Goal: Transaction & Acquisition: Book appointment/travel/reservation

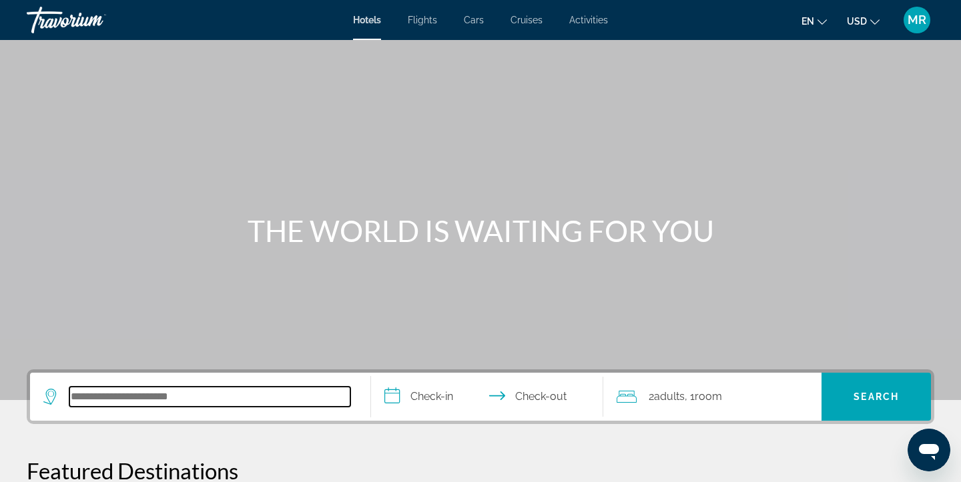
click at [220, 392] on input "Search hotel destination" at bounding box center [209, 397] width 281 height 20
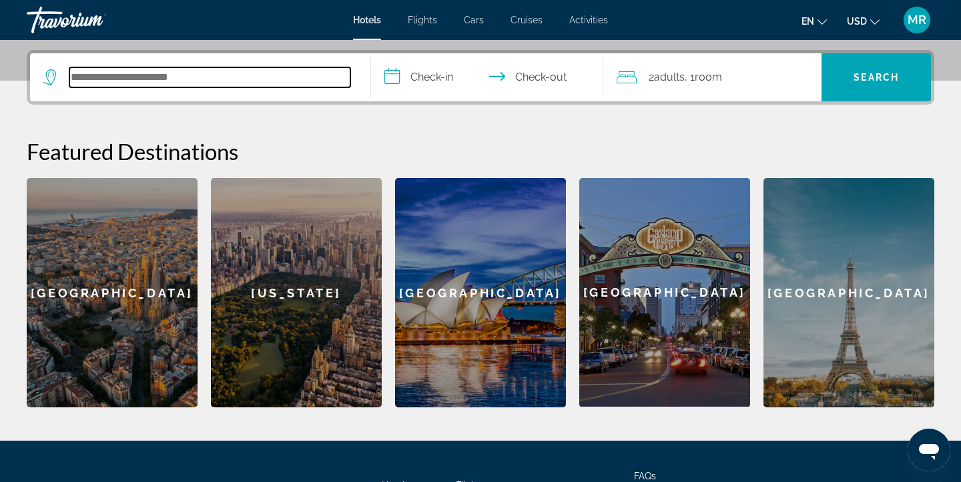
scroll to position [326, 0]
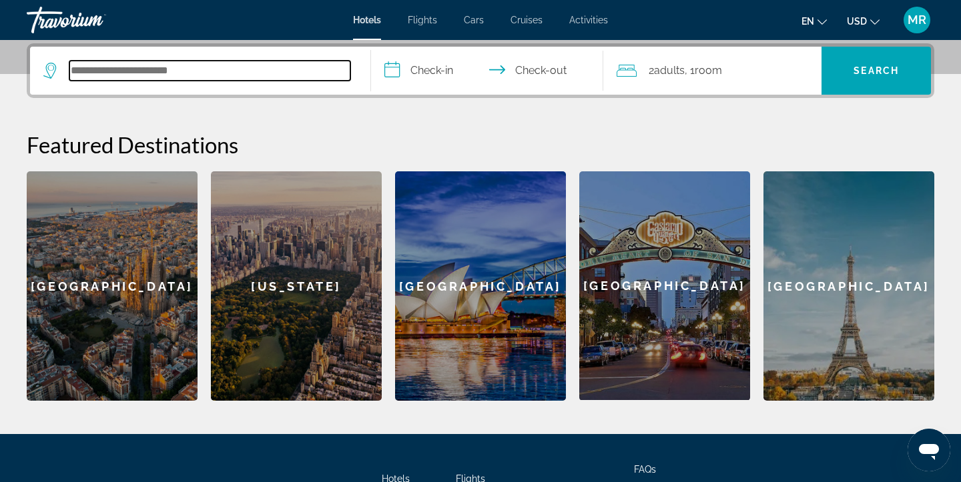
click at [191, 73] on input "Search hotel destination" at bounding box center [209, 71] width 281 height 20
click at [187, 73] on input "Search hotel destination" at bounding box center [209, 71] width 281 height 20
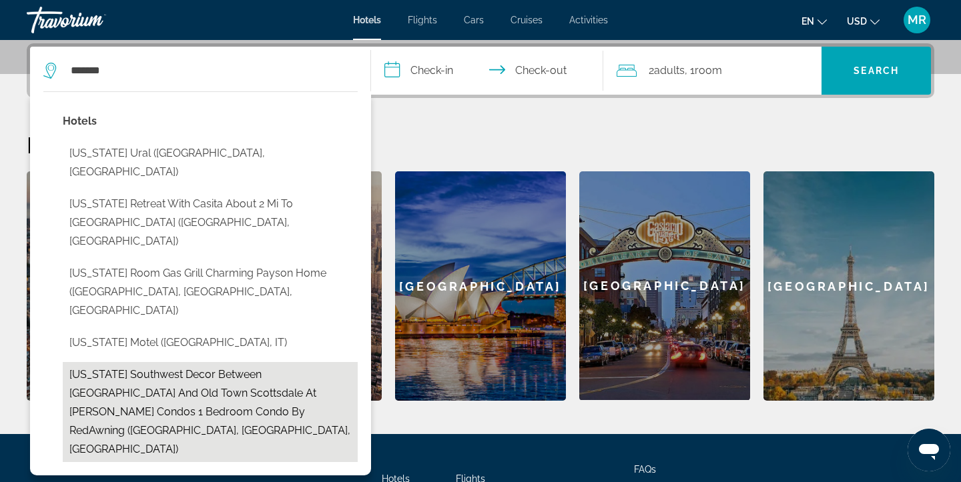
click at [242, 362] on button "Arizona Southwest Decor Between Phoenix And Old Town Scottsdale At Spengler Con…" at bounding box center [210, 412] width 295 height 100
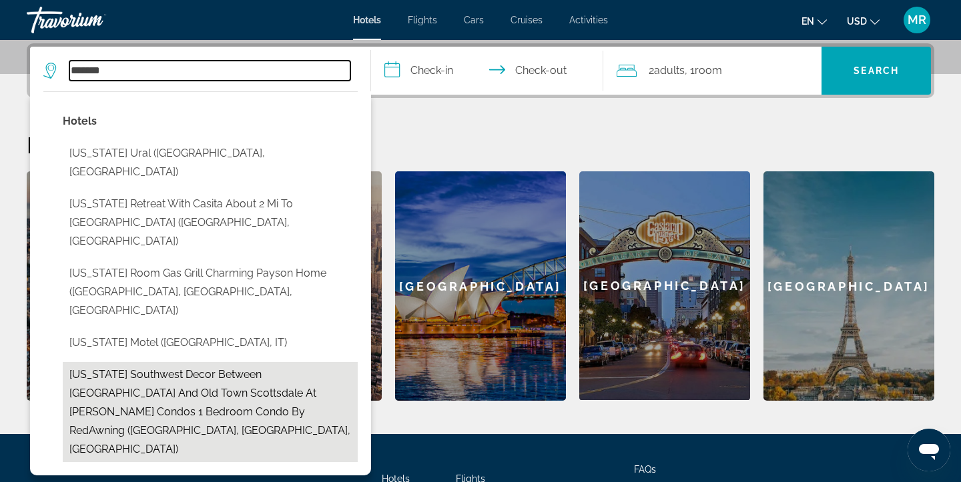
type input "**********"
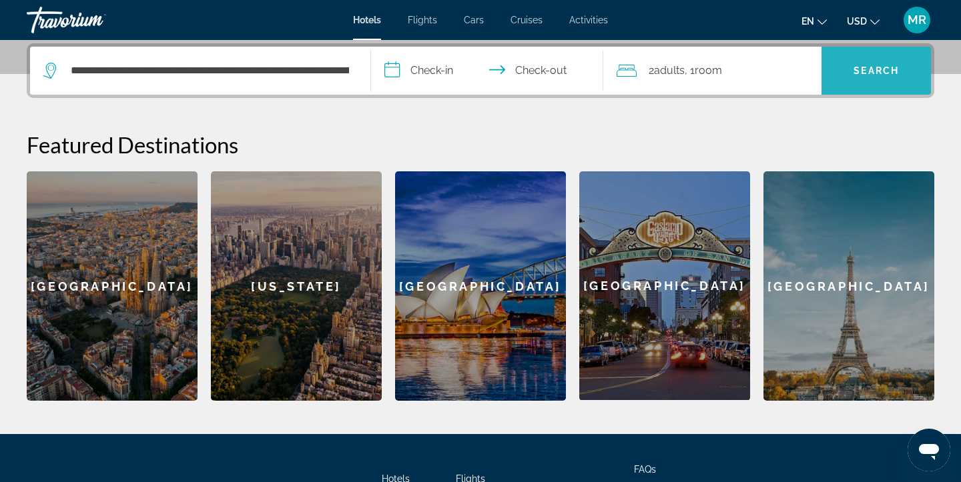
click at [865, 77] on span "Search" at bounding box center [875, 71] width 109 height 32
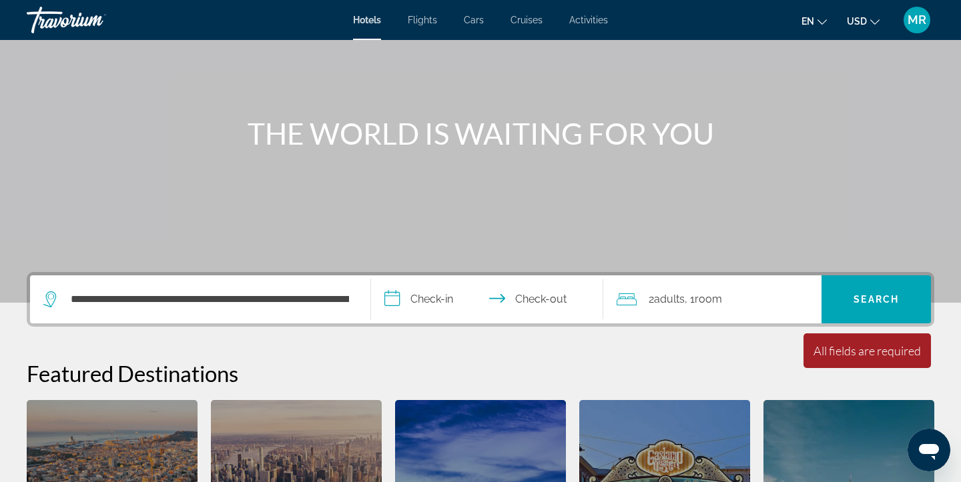
scroll to position [146, 0]
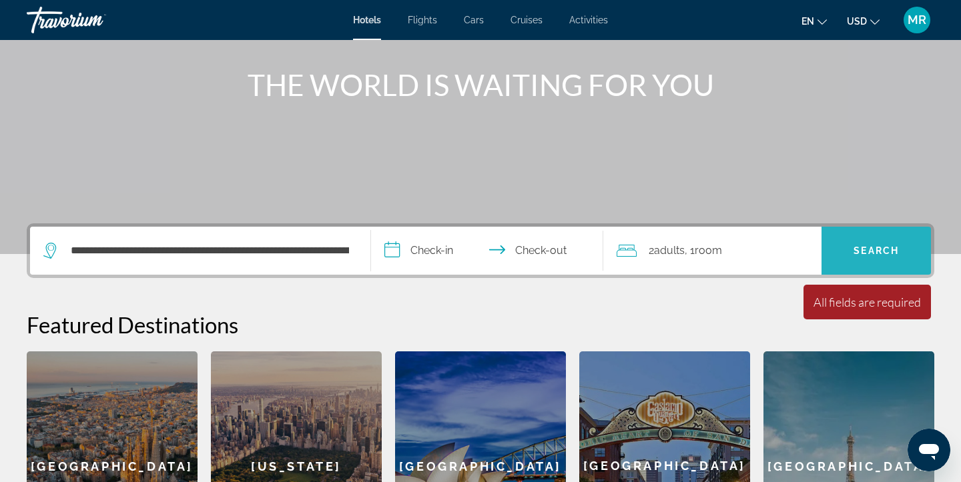
click at [887, 254] on span "Search" at bounding box center [875, 250] width 45 height 11
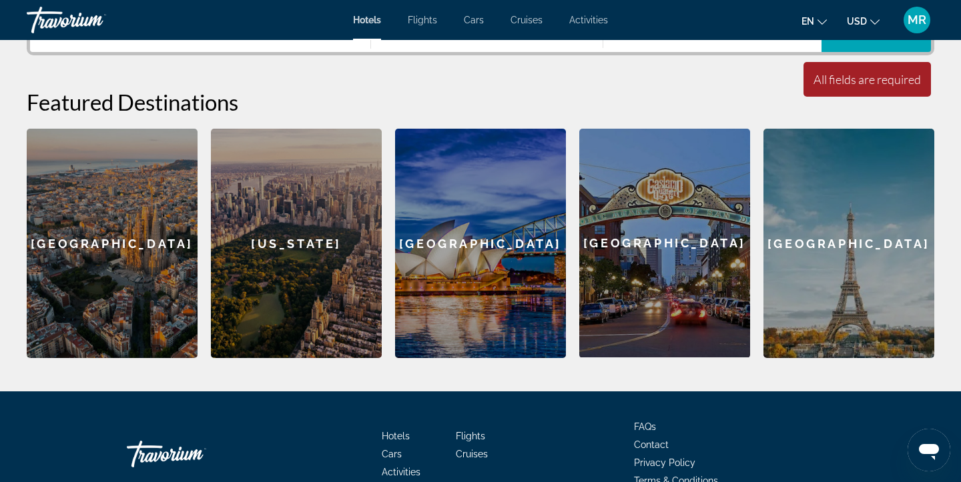
scroll to position [244, 0]
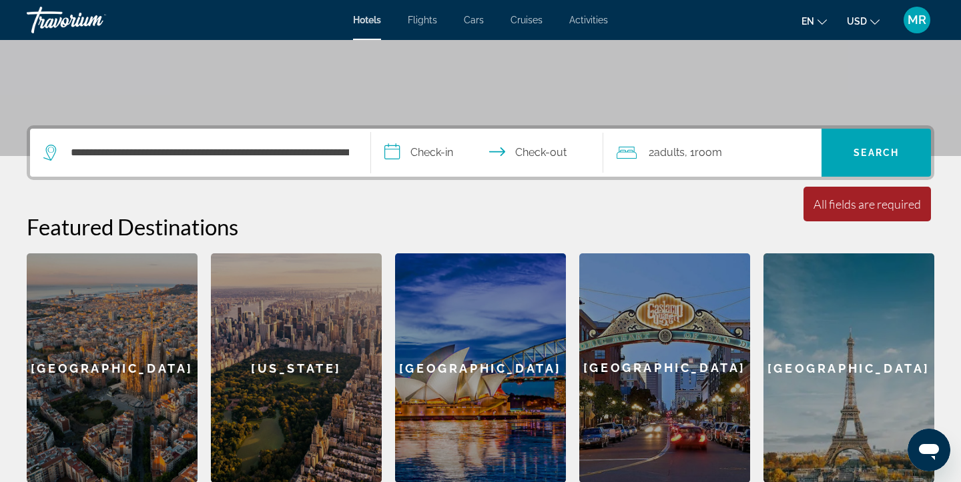
click at [354, 149] on div "**********" at bounding box center [200, 153] width 314 height 48
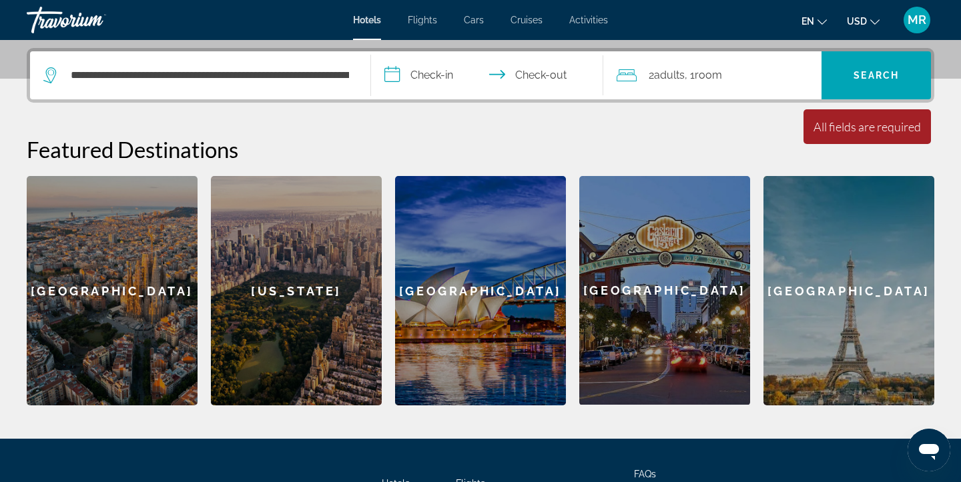
scroll to position [326, 0]
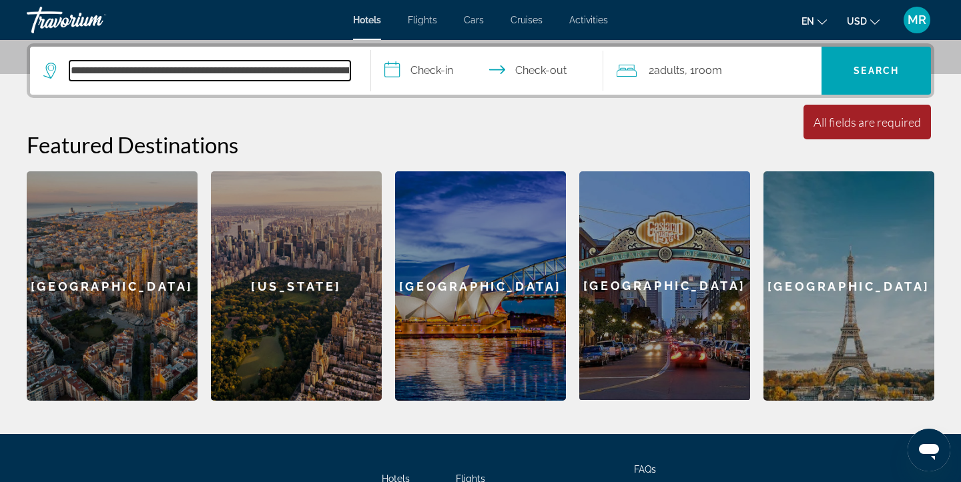
click at [332, 66] on input "**********" at bounding box center [209, 71] width 281 height 20
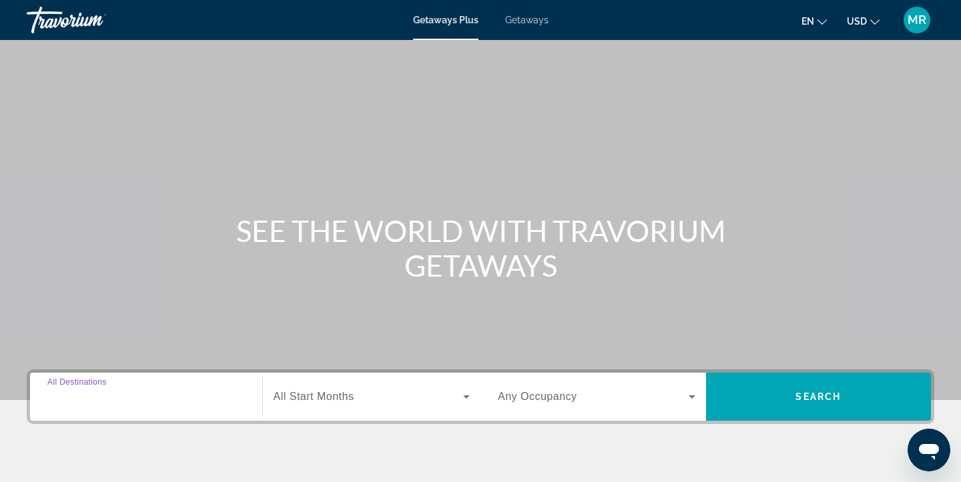
click at [183, 390] on input "Destination All Destinations" at bounding box center [145, 398] width 197 height 16
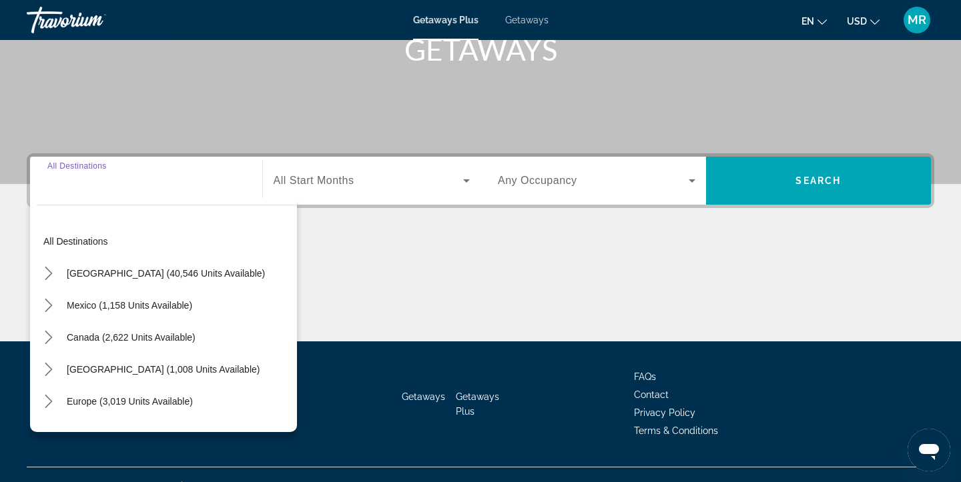
scroll to position [239, 0]
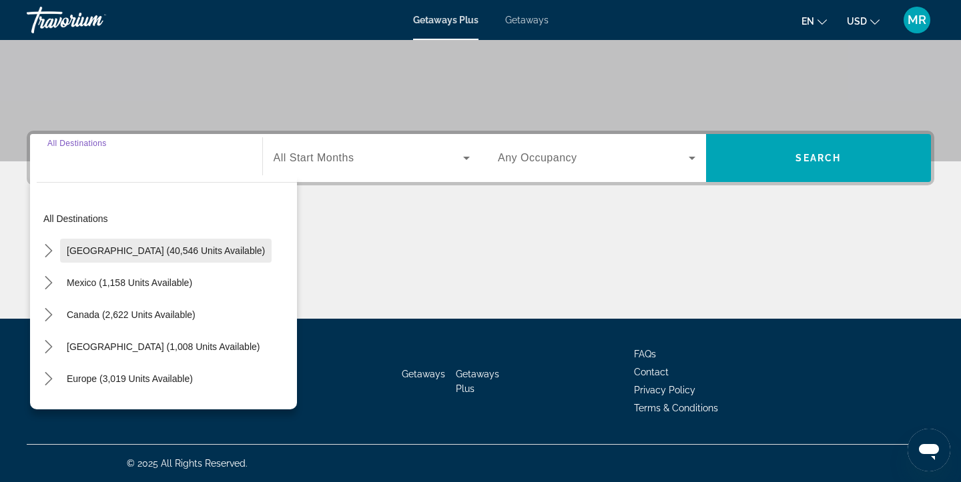
click at [171, 246] on span "[GEOGRAPHIC_DATA] (40,546 units available)" at bounding box center [166, 250] width 198 height 11
type input "**********"
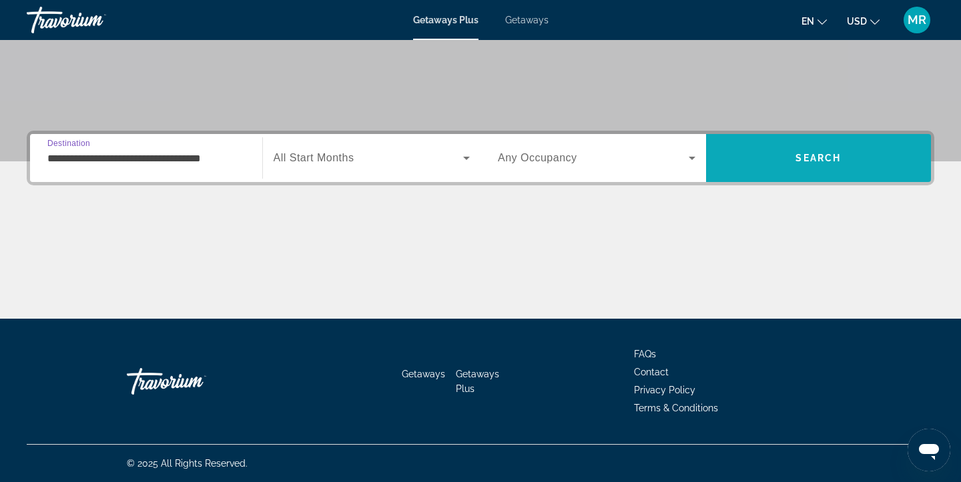
click at [779, 176] on span "Search" at bounding box center [818, 158] width 225 height 48
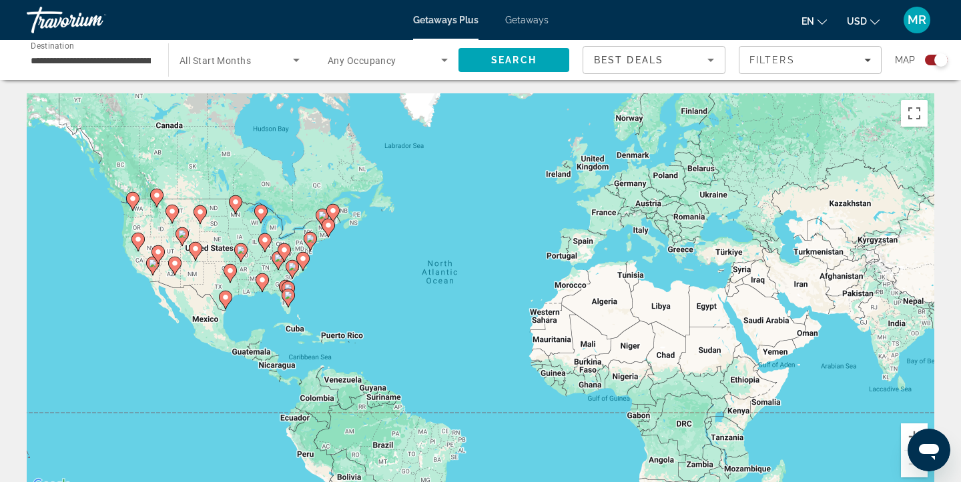
click at [170, 263] on icon "Main content" at bounding box center [175, 266] width 12 height 17
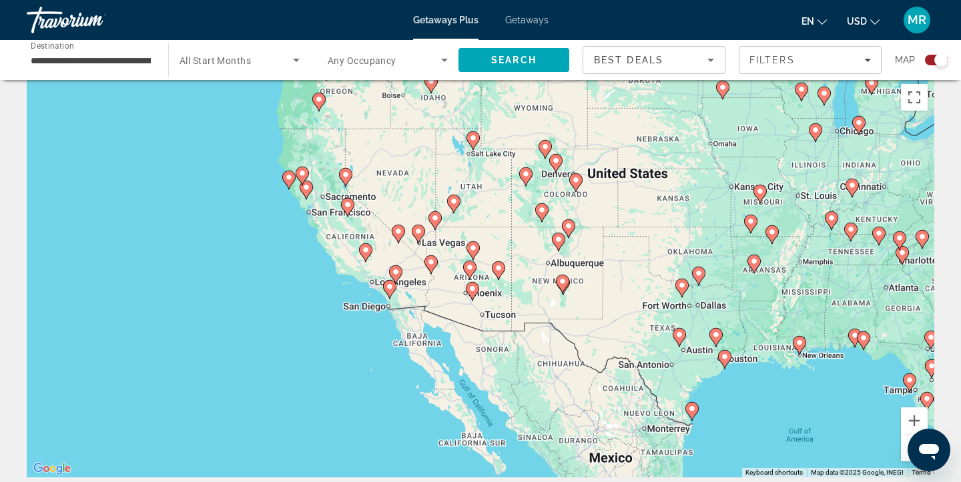
scroll to position [26, 0]
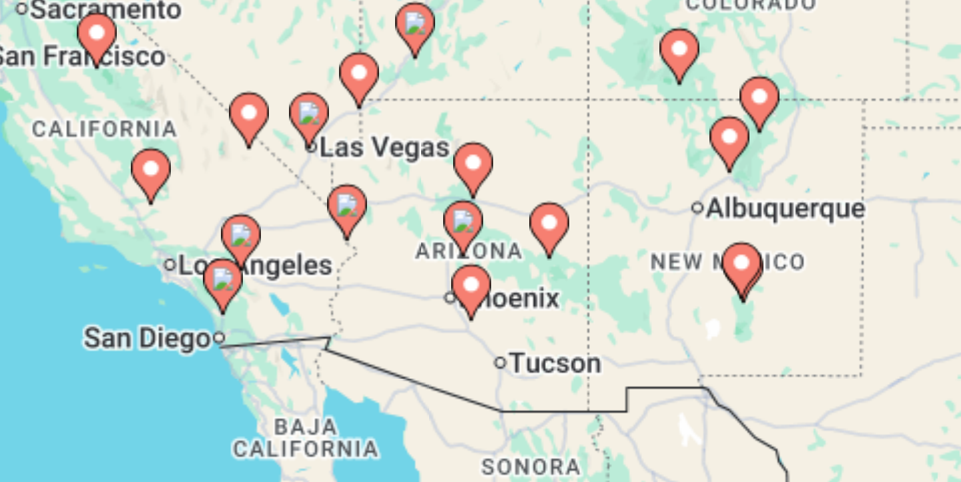
click at [473, 278] on image "Main content" at bounding box center [472, 279] width 8 height 8
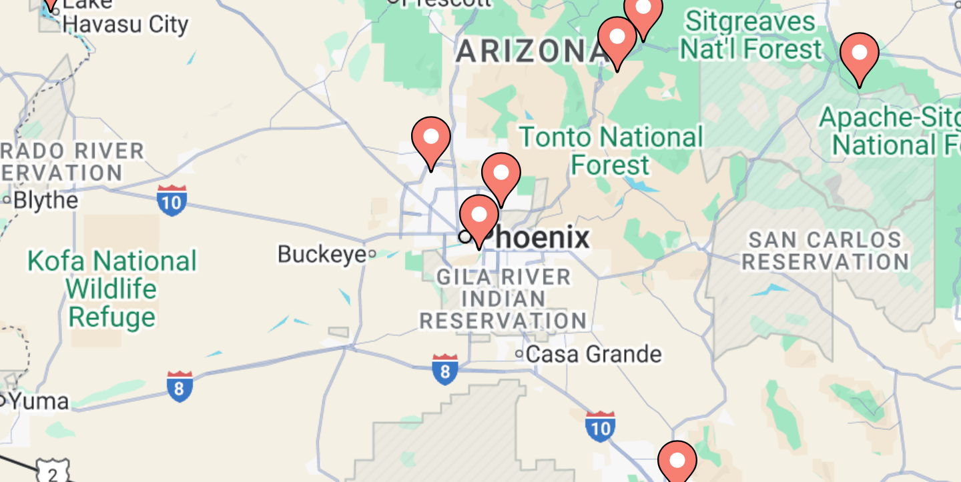
click at [482, 258] on image "Main content" at bounding box center [482, 256] width 8 height 8
type input "**********"
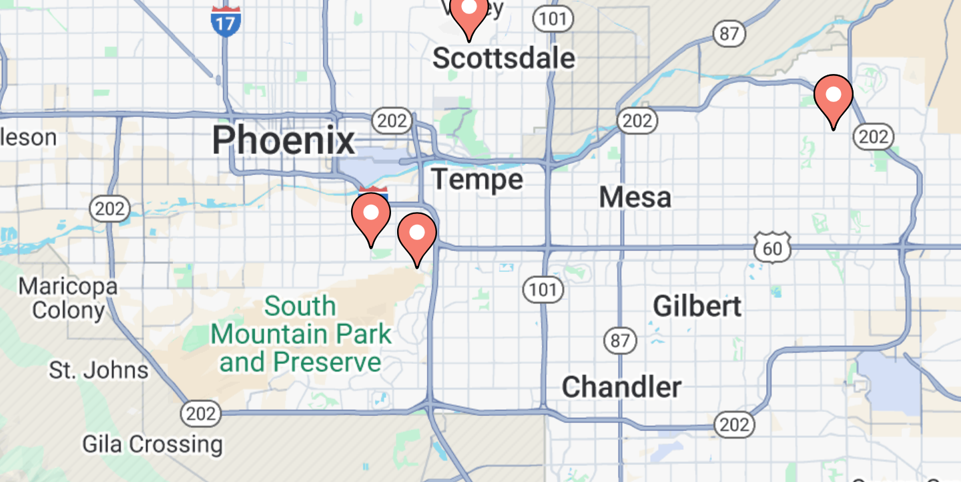
click at [495, 260] on image "Main content" at bounding box center [496, 262] width 8 height 8
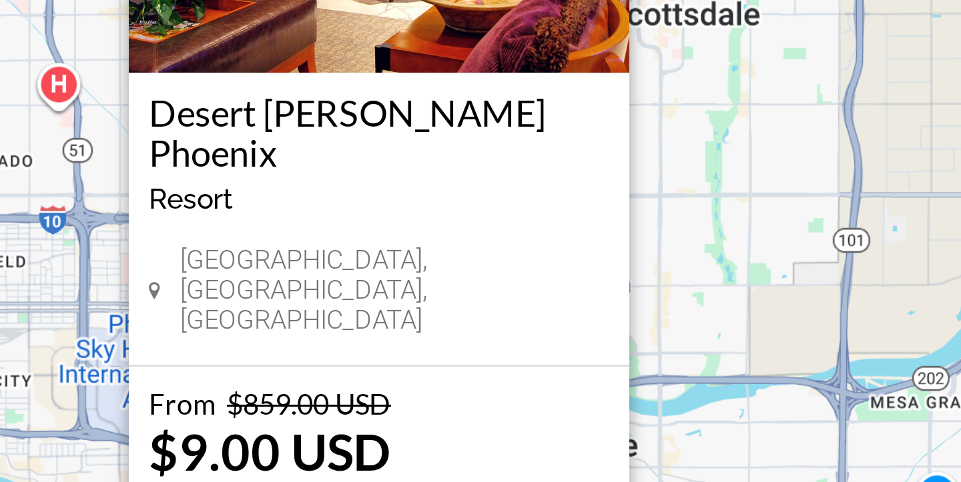
scroll to position [0, 0]
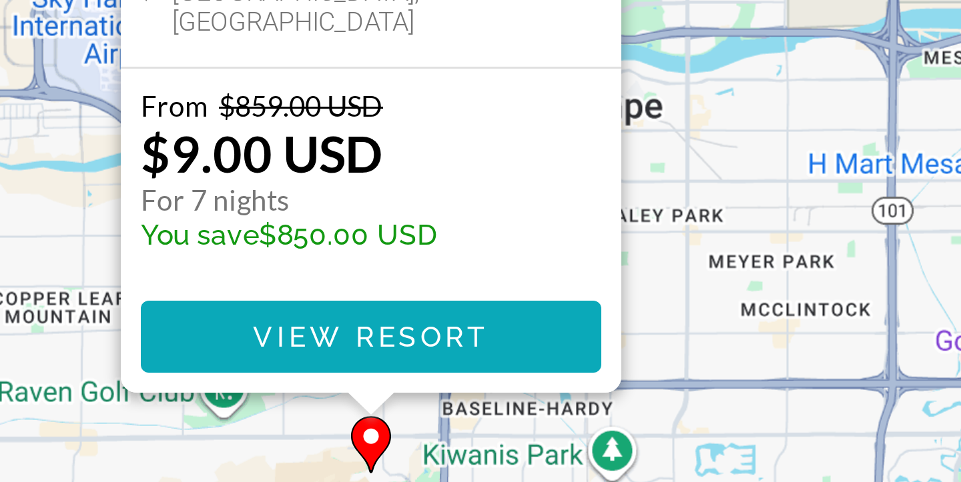
click at [525, 426] on span "Main content" at bounding box center [480, 428] width 153 height 32
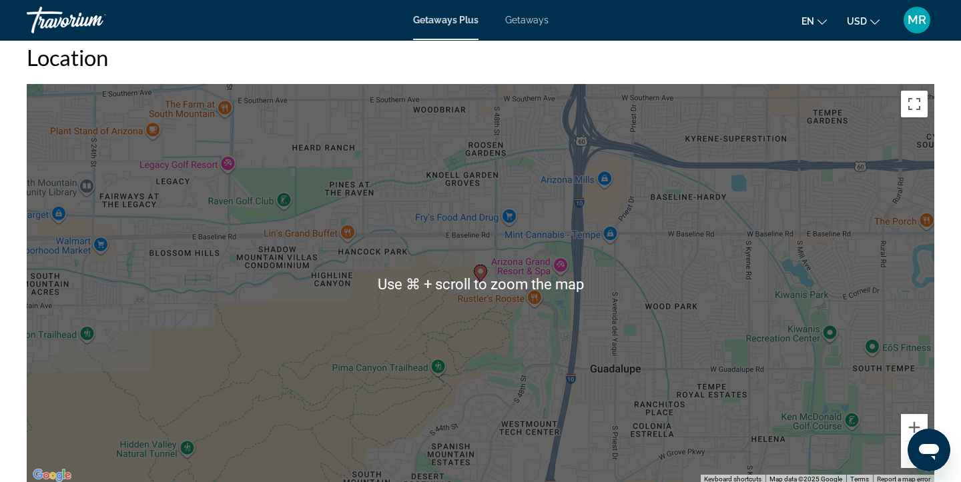
scroll to position [1873, 0]
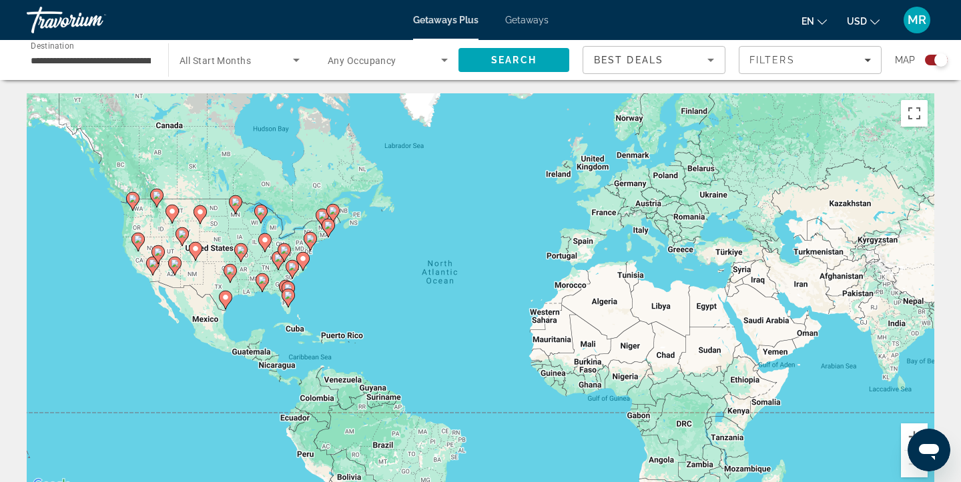
click at [174, 263] on image "Main content" at bounding box center [175, 264] width 8 height 8
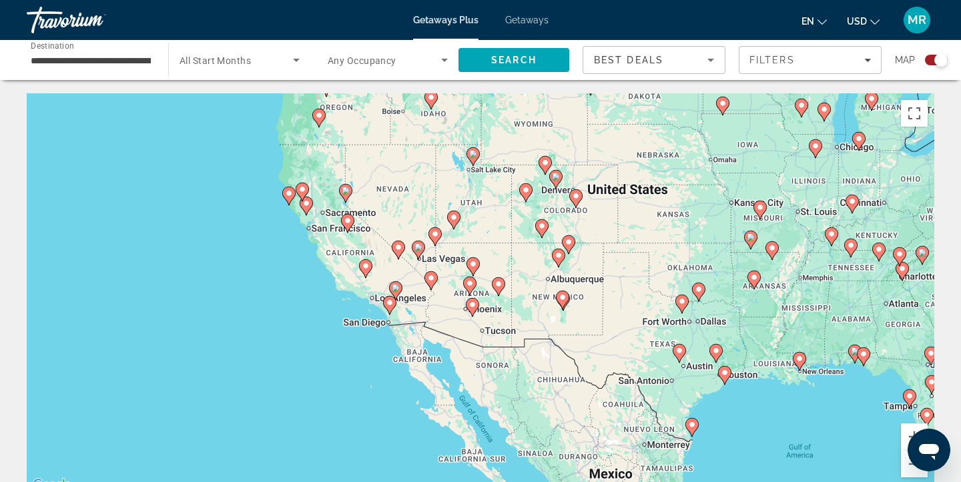
click at [470, 284] on image "Main content" at bounding box center [470, 284] width 8 height 8
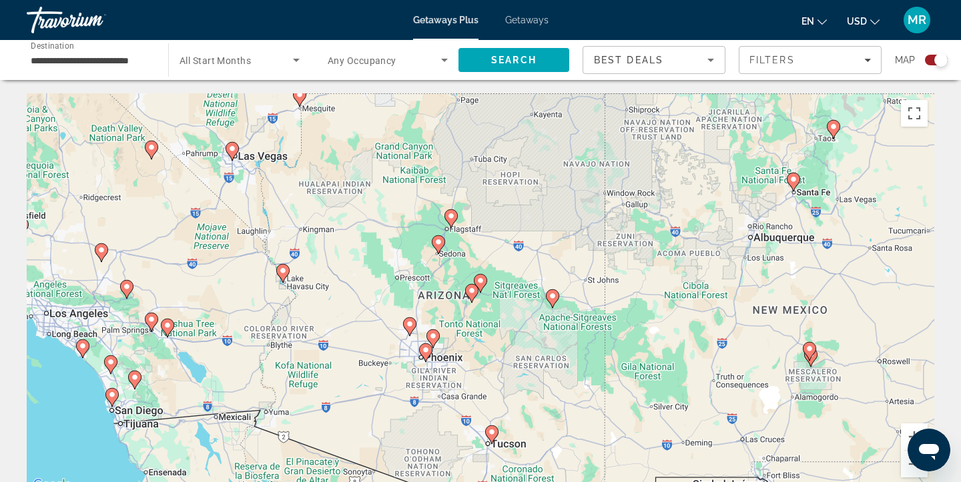
click at [434, 333] on image "Main content" at bounding box center [433, 336] width 8 height 8
type input "**********"
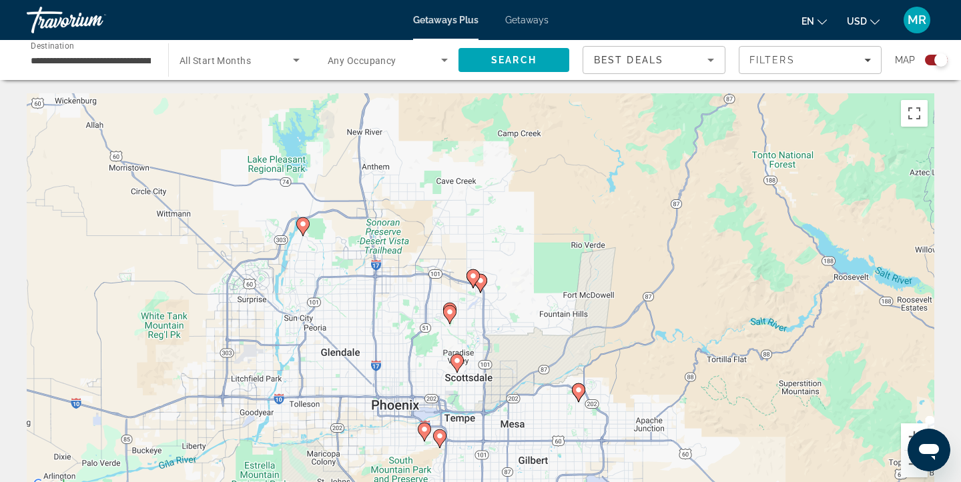
click at [422, 433] on image "Main content" at bounding box center [424, 430] width 8 height 8
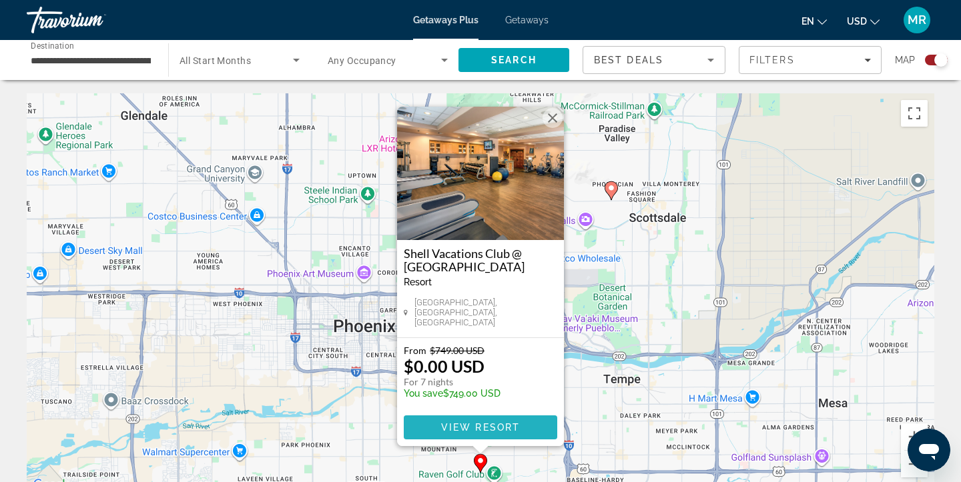
click at [437, 429] on span "Main content" at bounding box center [480, 428] width 153 height 32
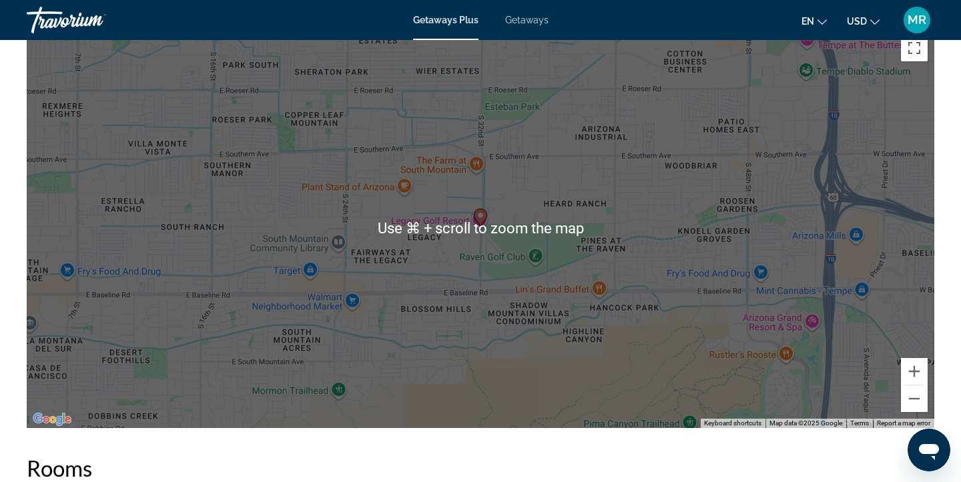
scroll to position [1920, 0]
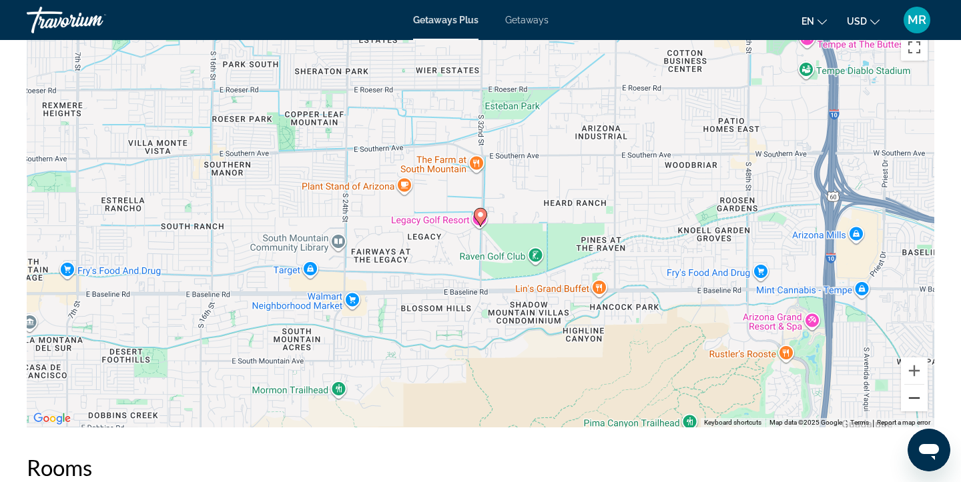
click at [915, 402] on button "Zoom out" at bounding box center [914, 398] width 27 height 27
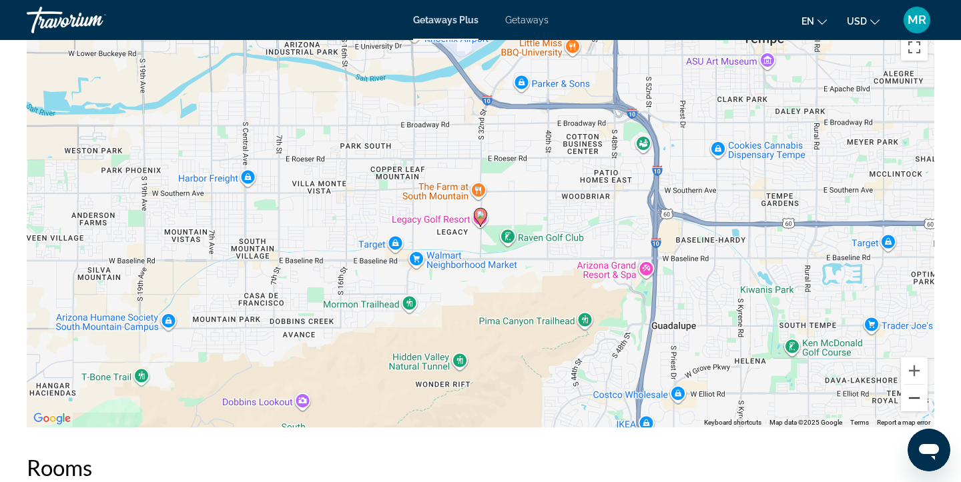
click at [915, 402] on button "Zoom out" at bounding box center [914, 398] width 27 height 27
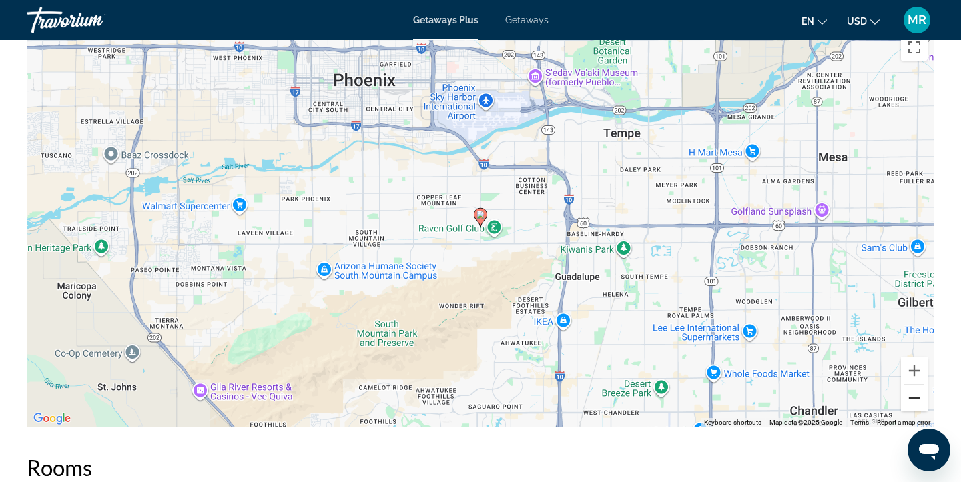
click at [915, 402] on button "Zoom out" at bounding box center [914, 398] width 27 height 27
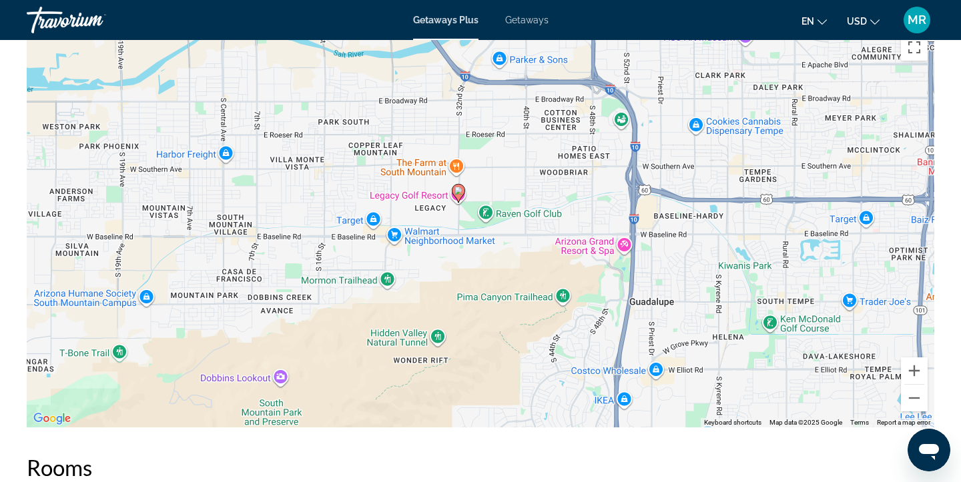
click at [457, 189] on image "Main content" at bounding box center [458, 191] width 8 height 8
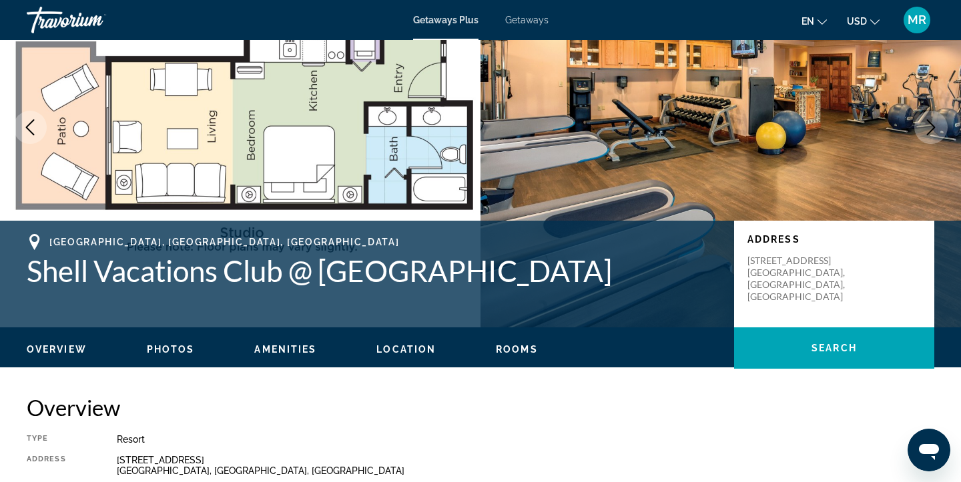
scroll to position [0, 0]
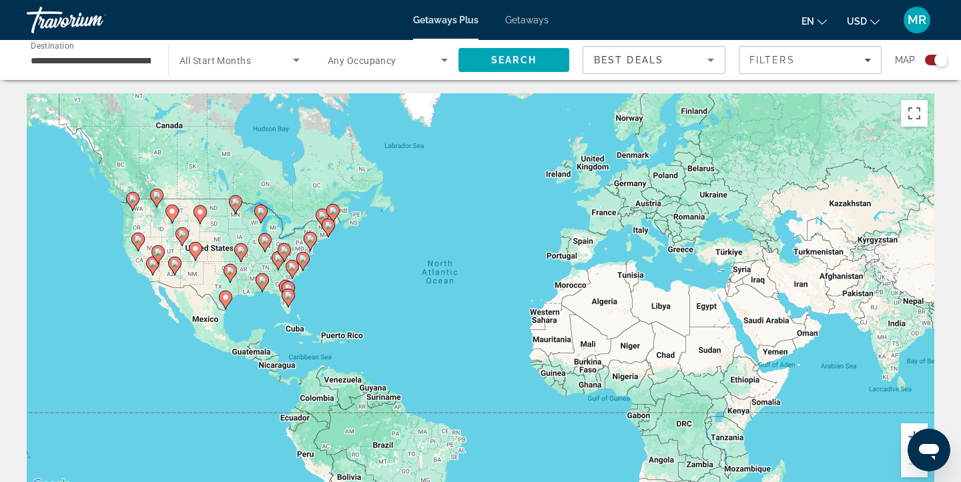
click at [174, 263] on image "Main content" at bounding box center [175, 264] width 8 height 8
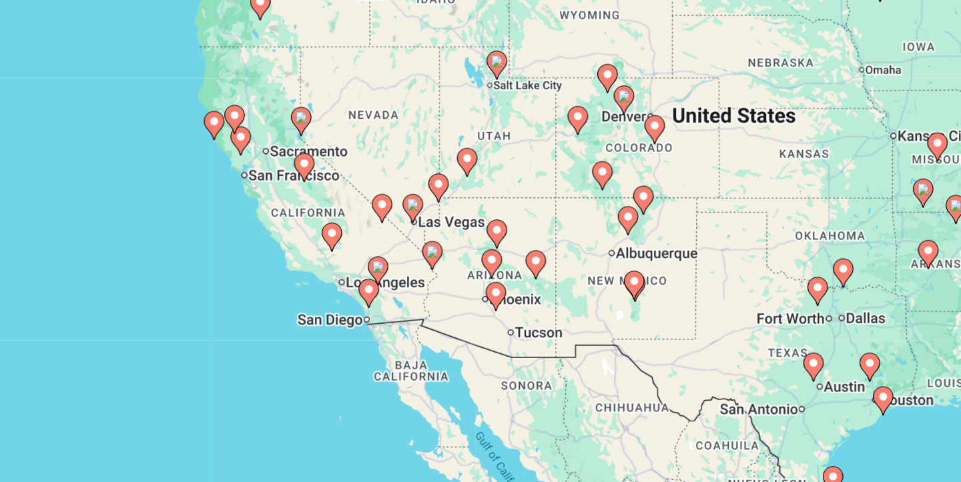
click at [468, 281] on image "Main content" at bounding box center [470, 284] width 8 height 8
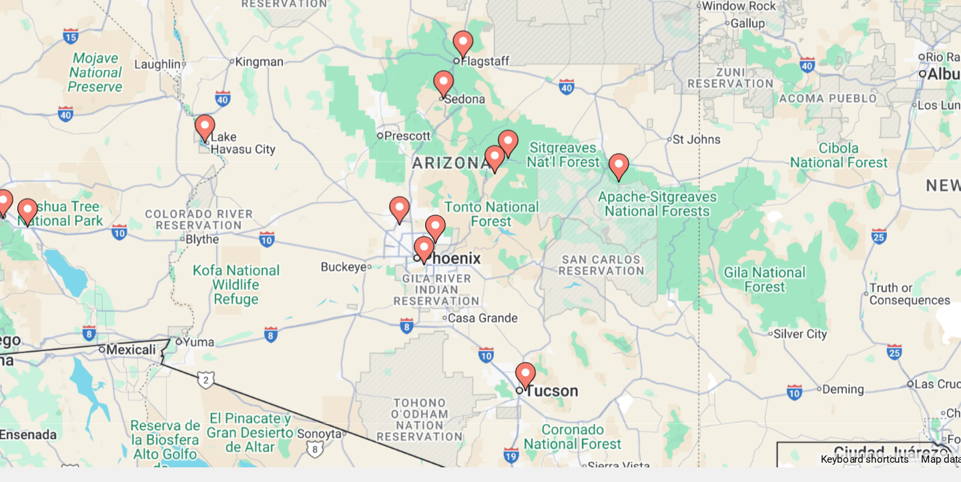
scroll to position [25, 0]
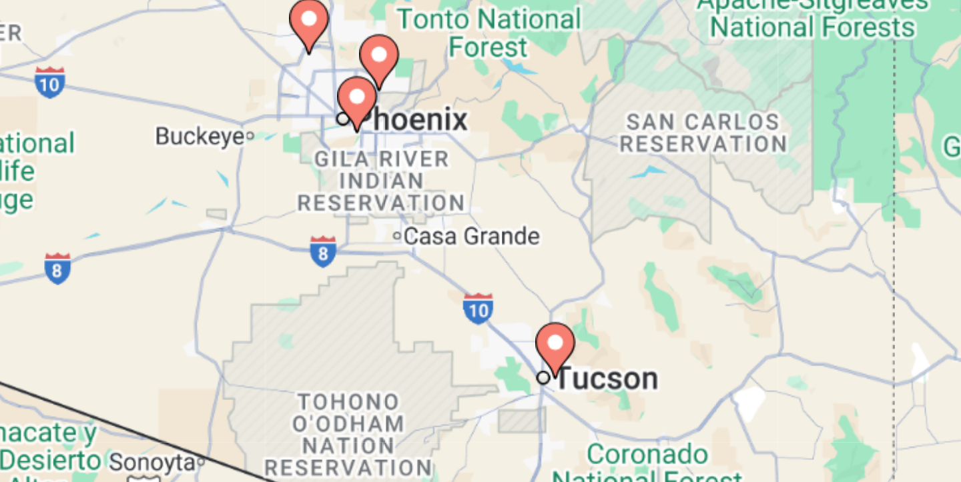
drag, startPoint x: 483, startPoint y: 351, endPoint x: 466, endPoint y: 308, distance: 45.8
click at [466, 308] on div "To activate drag with keyboard, press Alt + Enter. Once in keyboard drag state,…" at bounding box center [480, 268] width 907 height 400
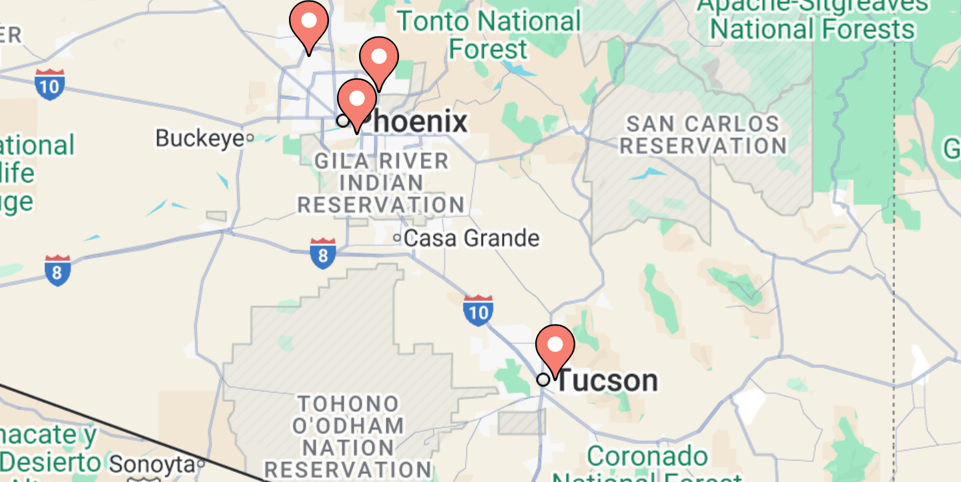
click at [475, 366] on image "Main content" at bounding box center [475, 366] width 8 height 8
type input "**********"
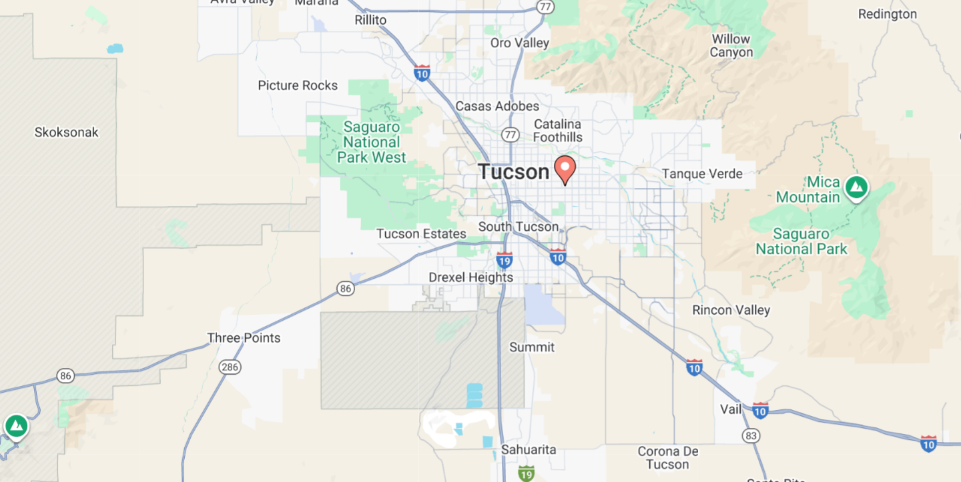
click at [479, 256] on image "Main content" at bounding box center [480, 256] width 8 height 8
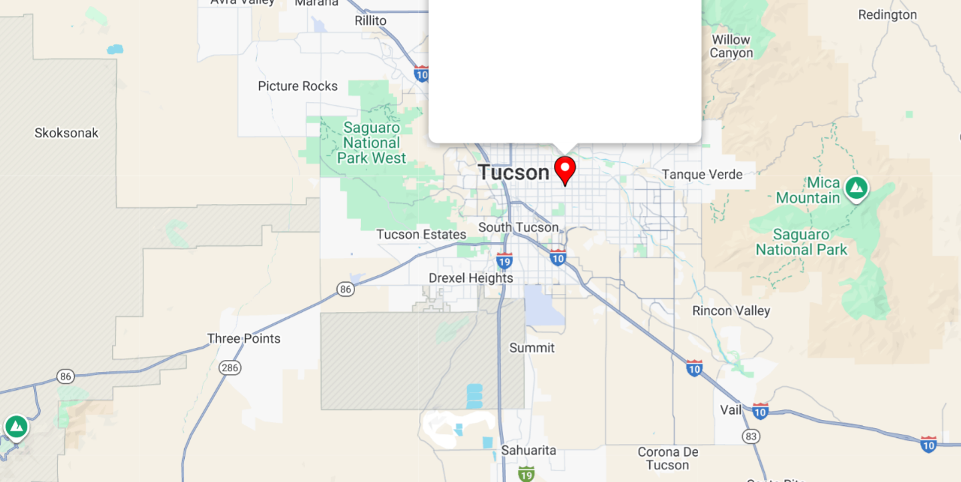
scroll to position [0, 0]
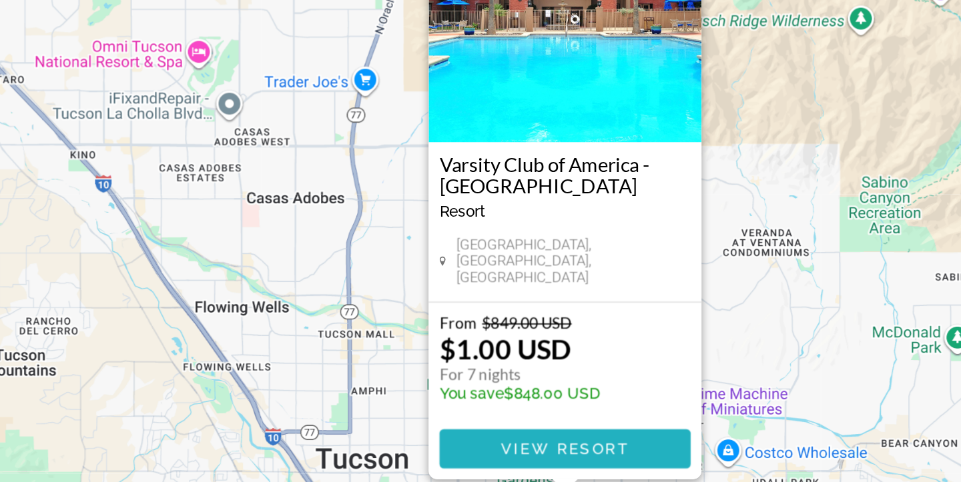
click at [519, 426] on span "View Resort" at bounding box center [480, 428] width 79 height 11
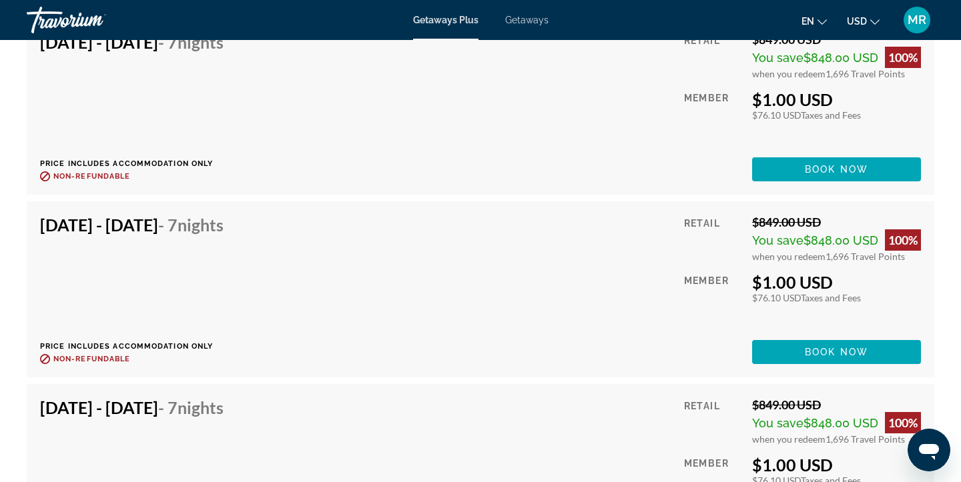
scroll to position [2359, 0]
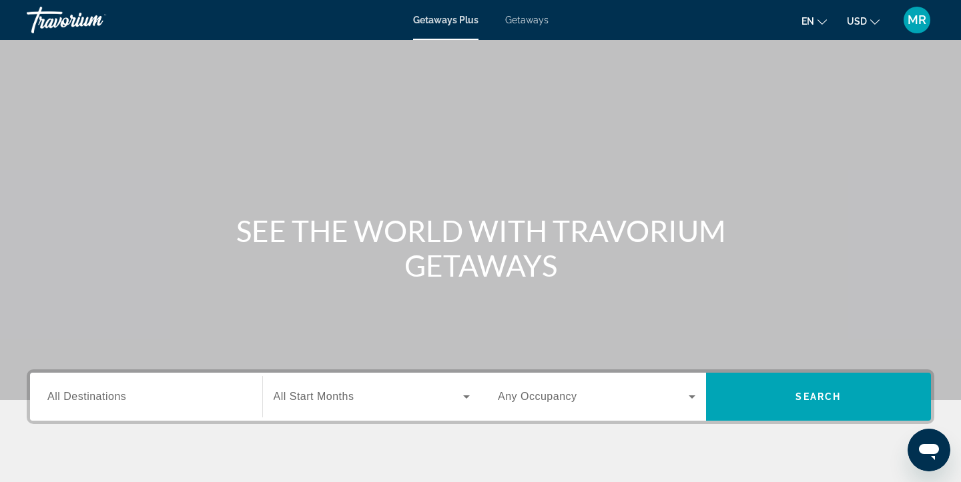
click at [99, 401] on span "All Destinations" at bounding box center [86, 396] width 79 height 11
click at [99, 401] on input "Destination All Destinations" at bounding box center [145, 398] width 197 height 16
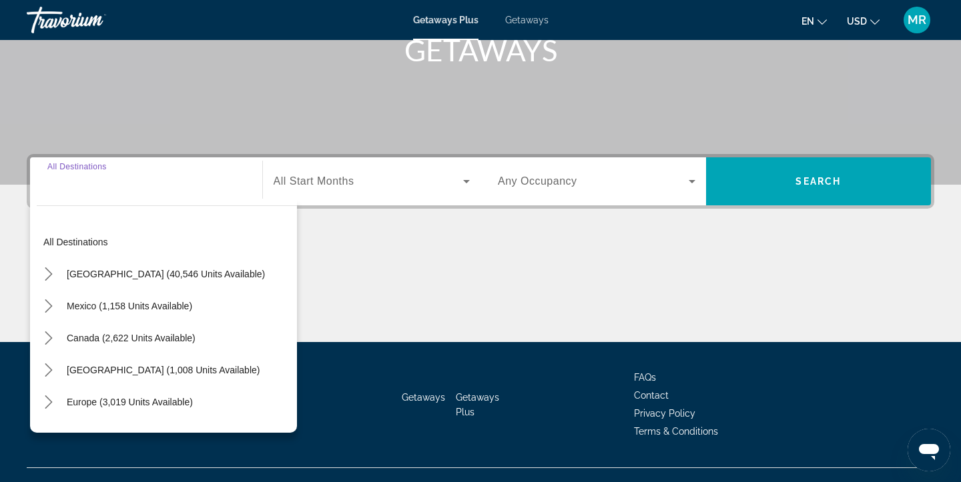
scroll to position [239, 0]
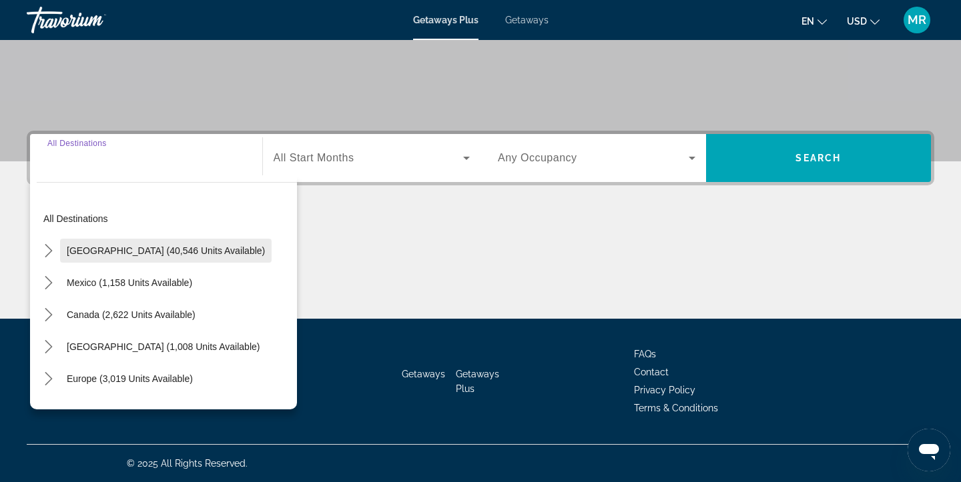
click at [144, 259] on span "Select destination: United States (40,546 units available)" at bounding box center [165, 251] width 211 height 32
type input "**********"
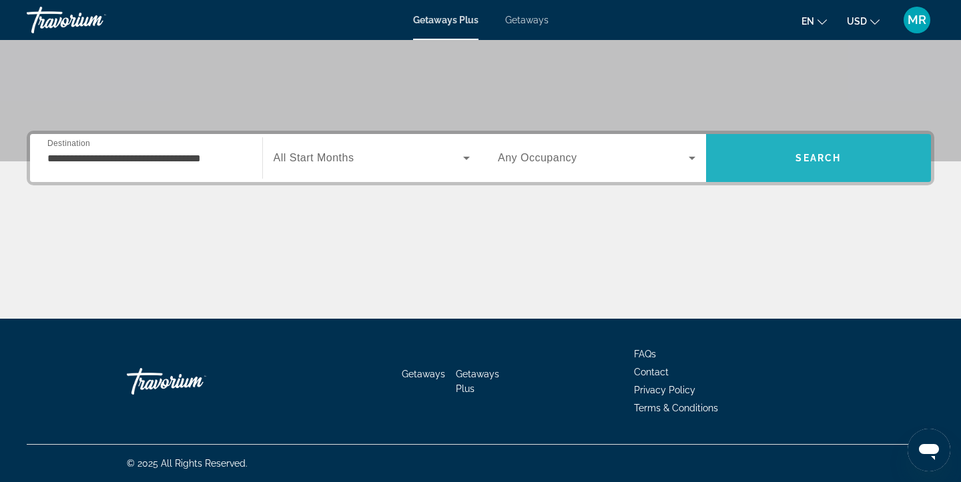
click at [807, 156] on span "Search" at bounding box center [817, 158] width 45 height 11
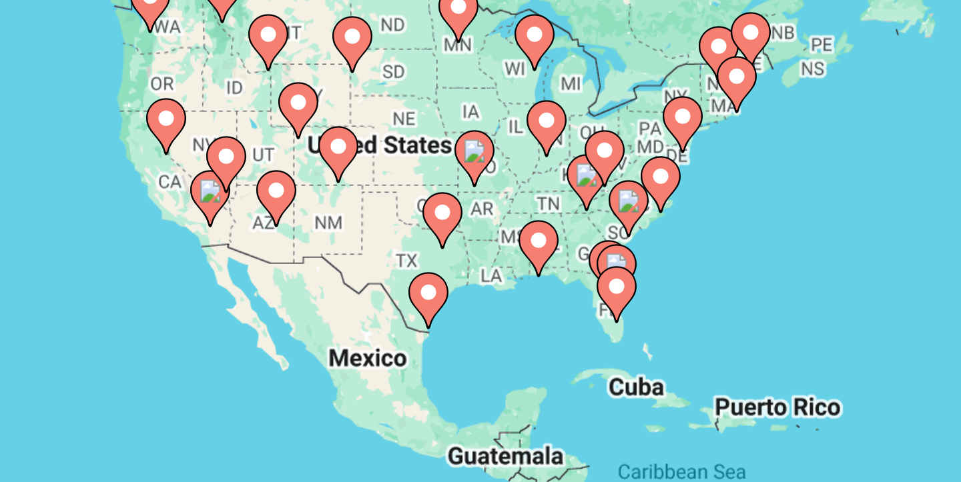
drag, startPoint x: 187, startPoint y: 270, endPoint x: 222, endPoint y: 313, distance: 55.4
click at [222, 313] on div "To activate drag with keyboard, press Alt + Enter. Once in keyboard drag state,…" at bounding box center [480, 293] width 907 height 400
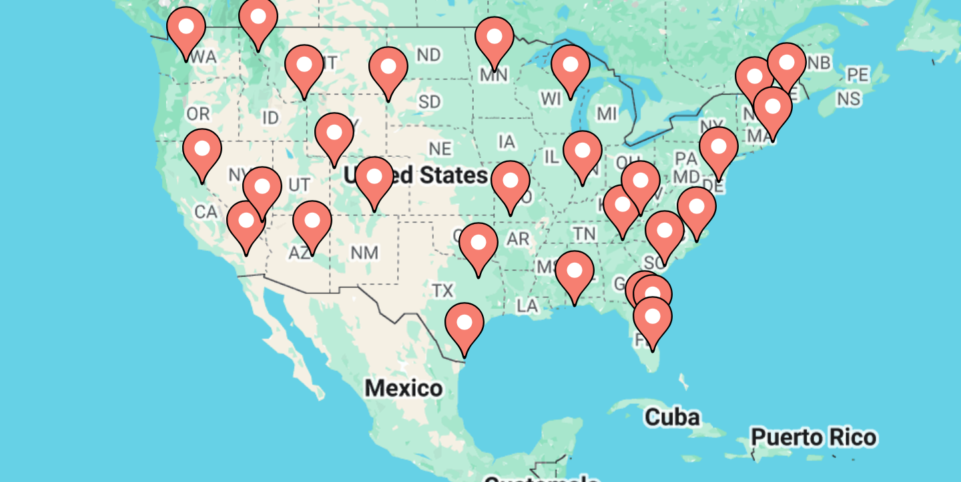
click at [207, 319] on div "To activate drag with keyboard, press Alt + Enter. Once in keyboard drag state,…" at bounding box center [480, 293] width 907 height 400
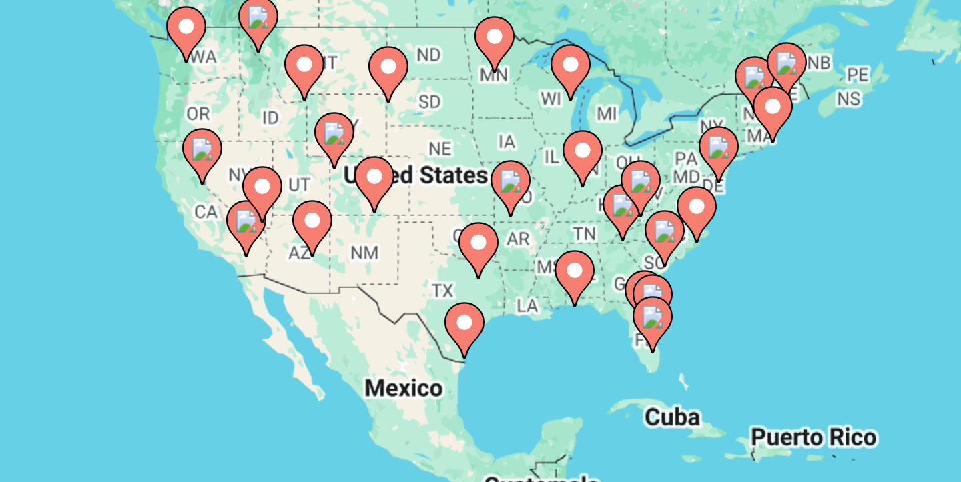
click at [207, 319] on div "To activate drag with keyboard, press Alt + Enter. Once in keyboard drag state,…" at bounding box center [480, 293] width 907 height 400
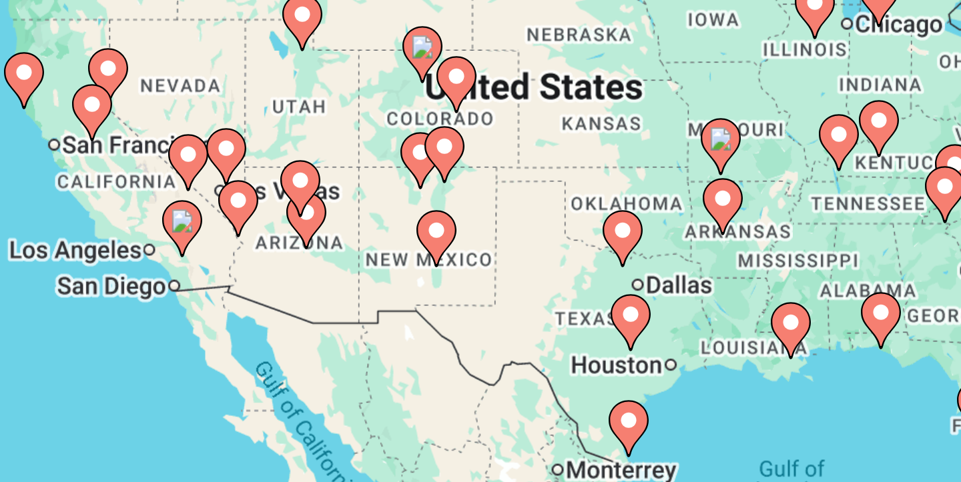
click at [210, 318] on div "To activate drag with keyboard, press Alt + Enter. Once in keyboard drag state,…" at bounding box center [480, 293] width 907 height 400
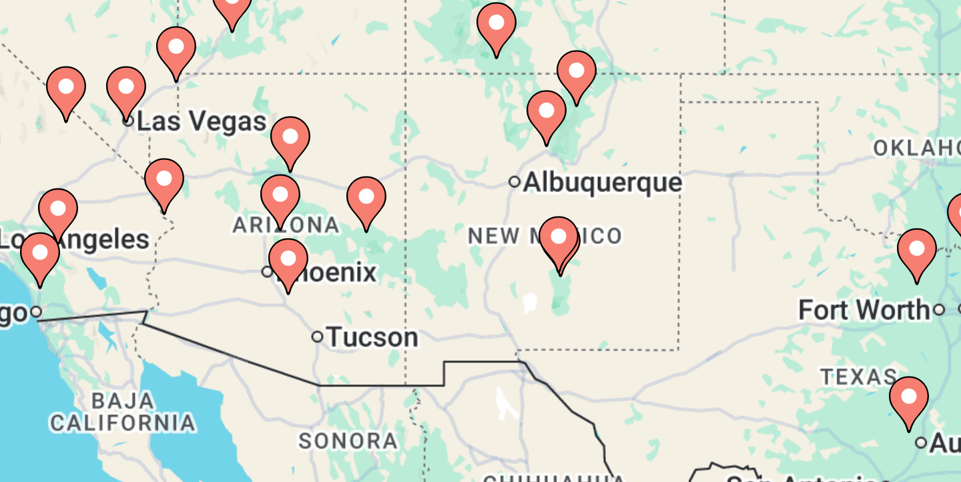
click at [227, 318] on div "To activate drag with keyboard, press Alt + Enter. Once in keyboard drag state,…" at bounding box center [480, 293] width 907 height 400
click at [228, 318] on div "To activate drag with keyboard, press Alt + Enter. Once in keyboard drag state,…" at bounding box center [480, 293] width 907 height 400
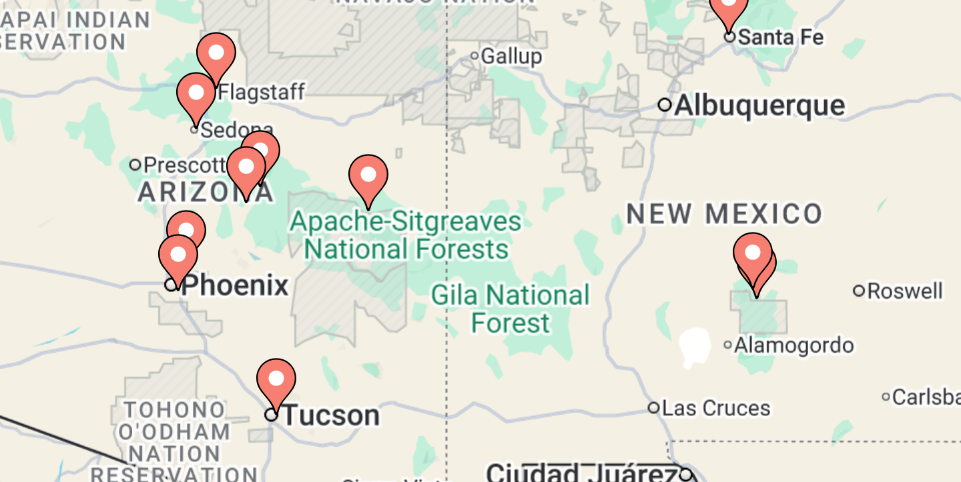
click at [213, 322] on div "To activate drag with keyboard, press Alt + Enter. Once in keyboard drag state,…" at bounding box center [480, 293] width 907 height 400
click at [216, 320] on div "To activate drag with keyboard, press Alt + Enter. Once in keyboard drag state,…" at bounding box center [480, 293] width 907 height 400
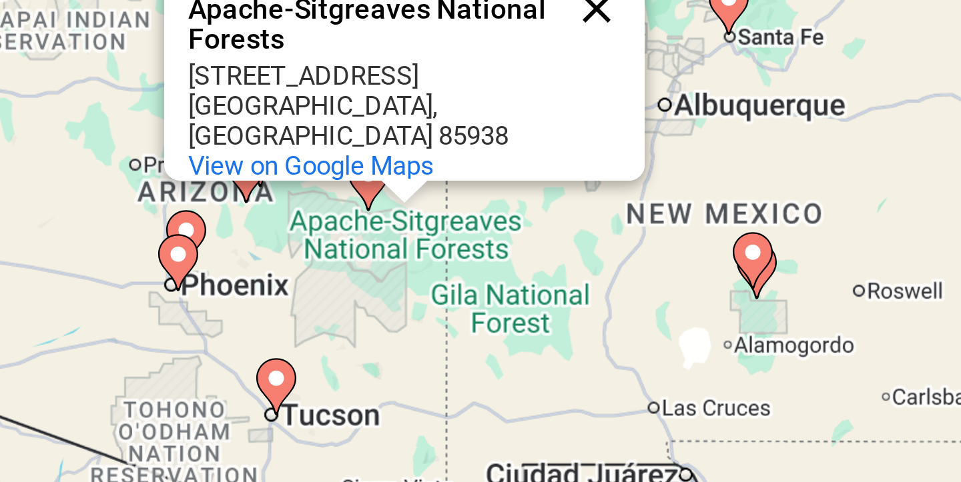
click at [306, 235] on button "Close" at bounding box center [306, 234] width 32 height 32
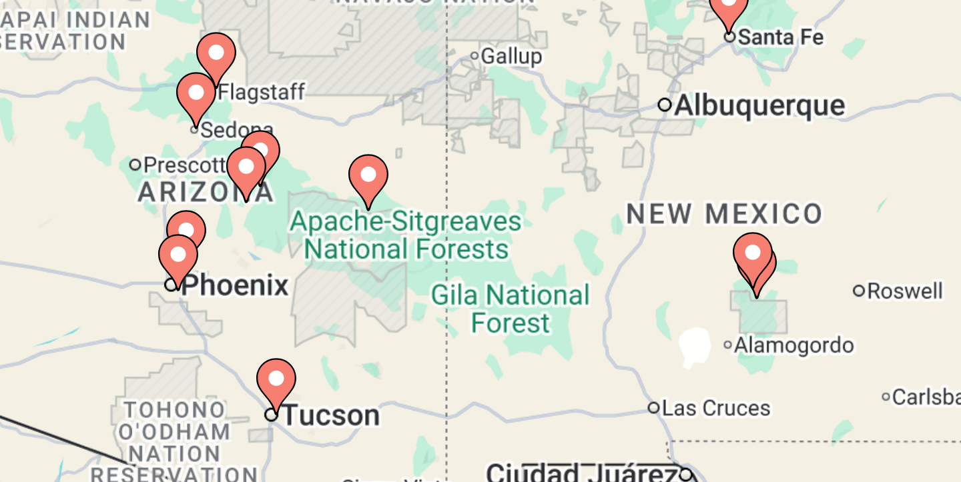
click at [166, 336] on div "To activate drag with keyboard, press Alt + Enter. Once in keyboard drag state,…" at bounding box center [480, 293] width 907 height 400
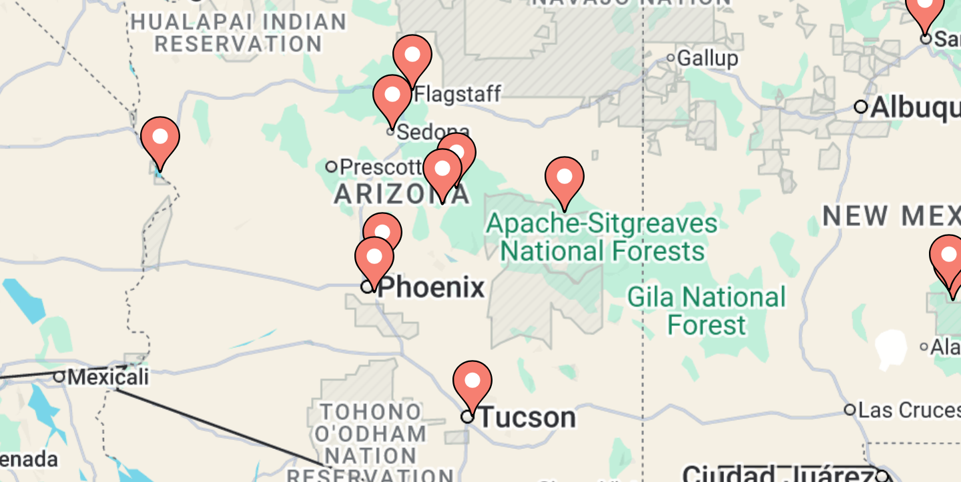
drag, startPoint x: 178, startPoint y: 339, endPoint x: 246, endPoint y: 340, distance: 68.0
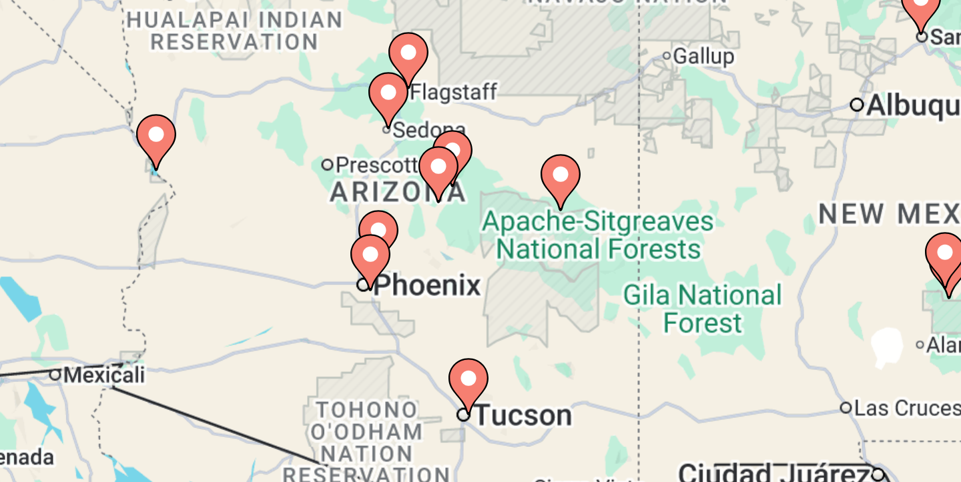
click at [254, 337] on div "To activate drag with keyboard, press Alt + Enter. Once in keyboard drag state,…" at bounding box center [480, 293] width 907 height 400
click at [234, 306] on image "Main content" at bounding box center [234, 309] width 8 height 8
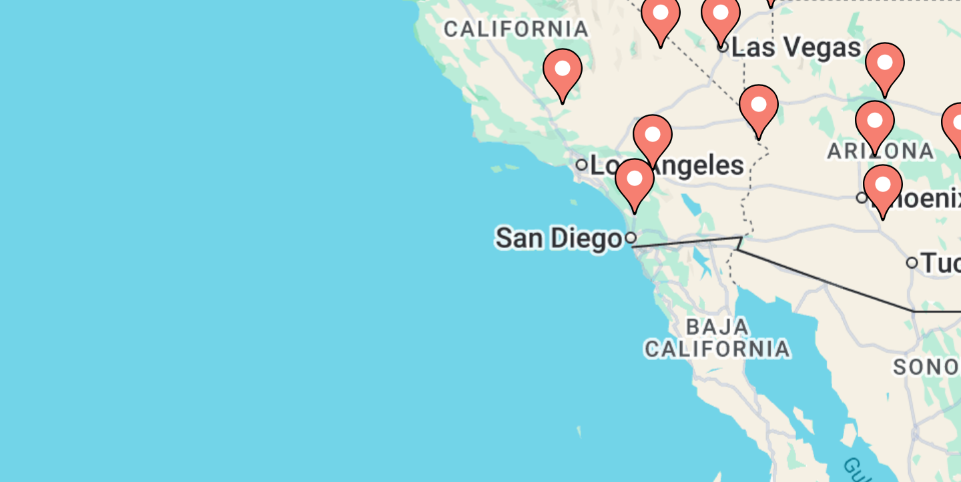
drag, startPoint x: 356, startPoint y: 315, endPoint x: 187, endPoint y: 324, distance: 169.7
click at [187, 324] on div "To activate drag with keyboard, press Alt + Enter. Once in keyboard drag state,…" at bounding box center [480, 293] width 907 height 400
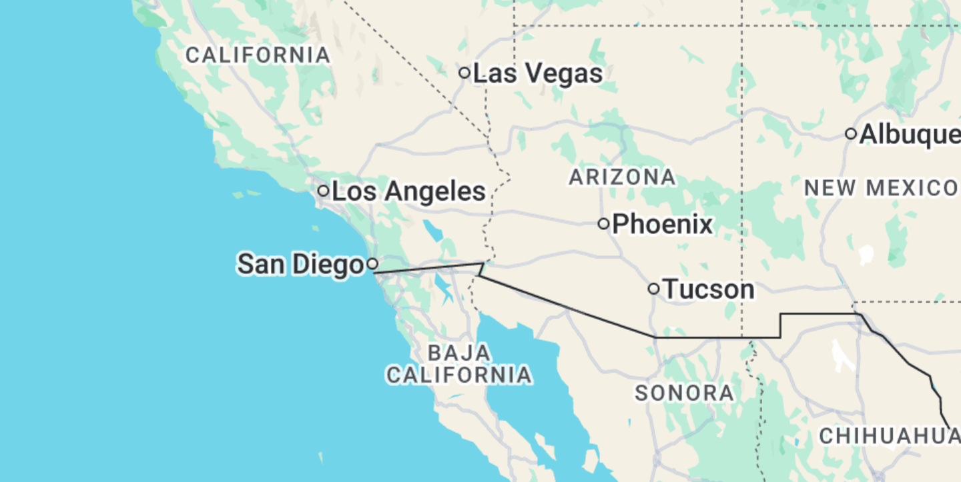
click at [116, 334] on div "To activate drag with keyboard, press Alt + Enter. Once in keyboard drag state,…" at bounding box center [480, 293] width 907 height 400
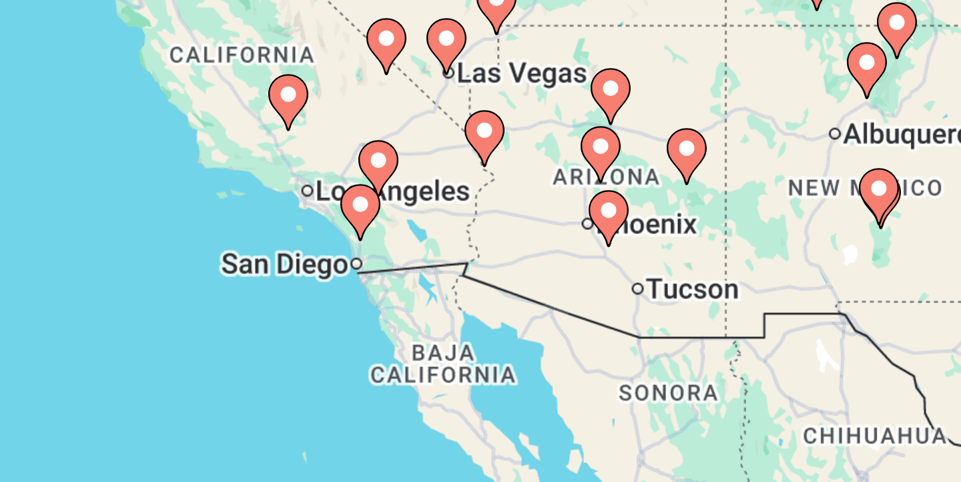
click at [336, 310] on div "To activate drag with keyboard, press Alt + Enter. Once in keyboard drag state,…" at bounding box center [480, 293] width 907 height 400
click at [307, 304] on image "Main content" at bounding box center [311, 302] width 8 height 8
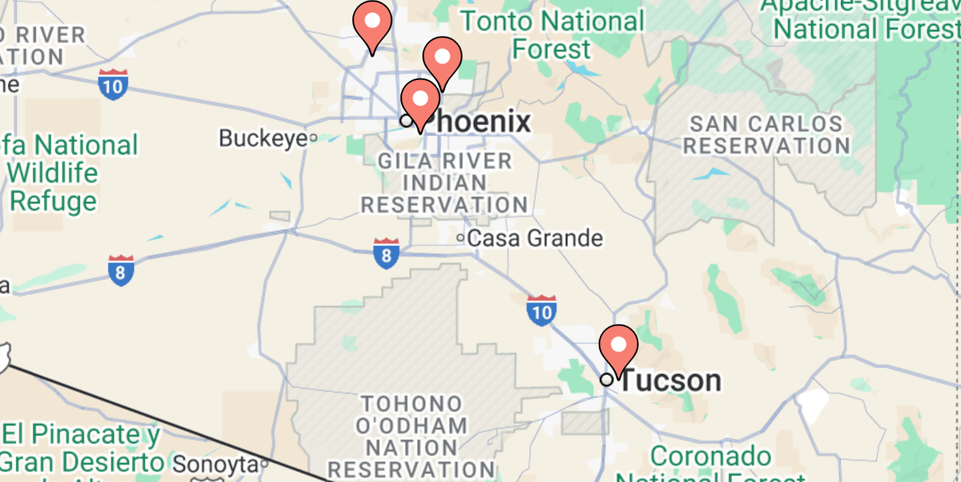
drag, startPoint x: 417, startPoint y: 332, endPoint x: 181, endPoint y: 316, distance: 236.1
click at [181, 316] on div "To activate drag with keyboard, press Alt + Enter. Once in keyboard drag state,…" at bounding box center [480, 293] width 907 height 400
click at [247, 266] on image "Main content" at bounding box center [248, 265] width 8 height 8
type input "**********"
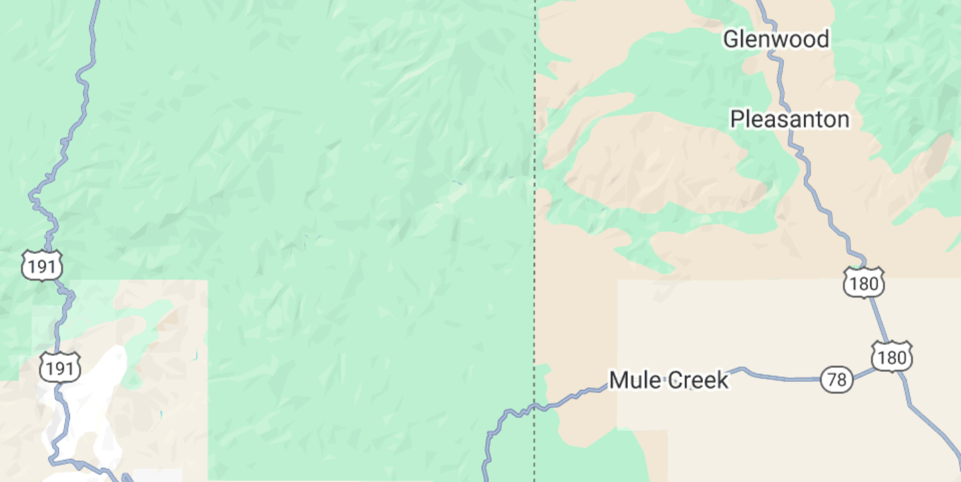
drag, startPoint x: 181, startPoint y: 302, endPoint x: 420, endPoint y: 348, distance: 242.7
click at [420, 348] on div "Main content" at bounding box center [480, 293] width 907 height 400
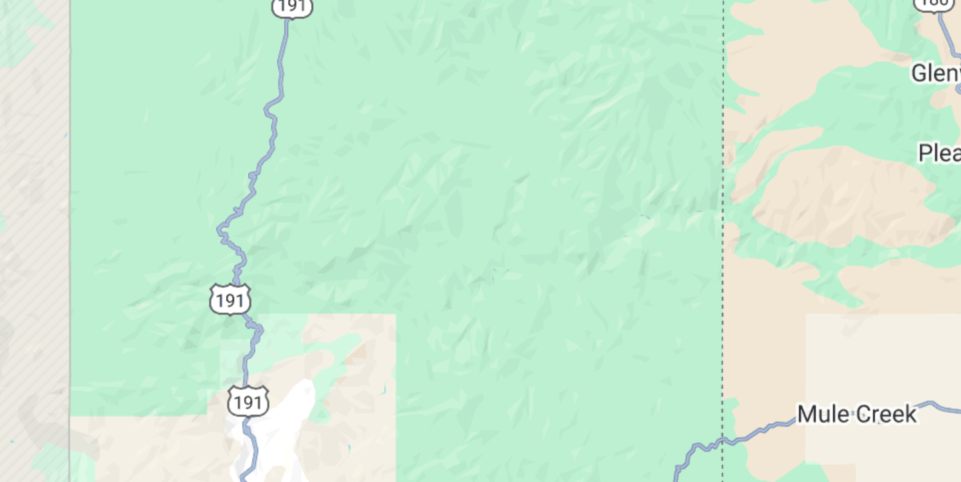
drag, startPoint x: 225, startPoint y: 319, endPoint x: 428, endPoint y: 358, distance: 205.9
click at [428, 358] on div "Main content" at bounding box center [480, 293] width 907 height 400
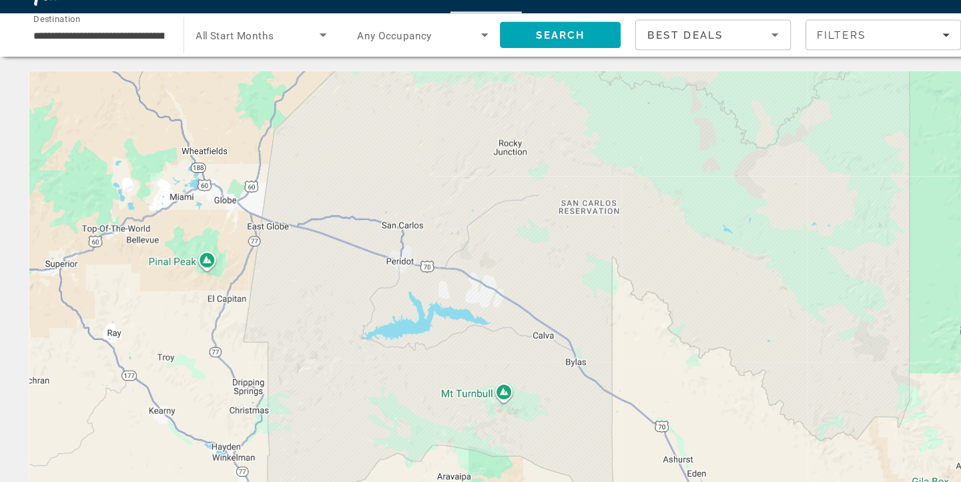
drag, startPoint x: 314, startPoint y: 288, endPoint x: 872, endPoint y: 252, distance: 559.6
click at [872, 252] on div "Main content" at bounding box center [480, 293] width 907 height 400
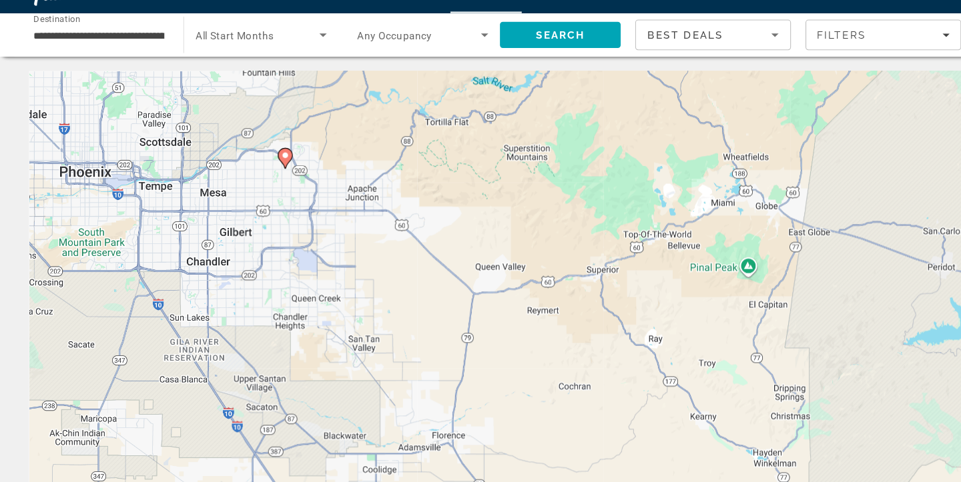
drag, startPoint x: 306, startPoint y: 347, endPoint x: 805, endPoint y: 353, distance: 499.0
click at [805, 353] on div "To activate drag with keyboard, press Alt + Enter. Once in keyboard drag state,…" at bounding box center [480, 293] width 907 height 400
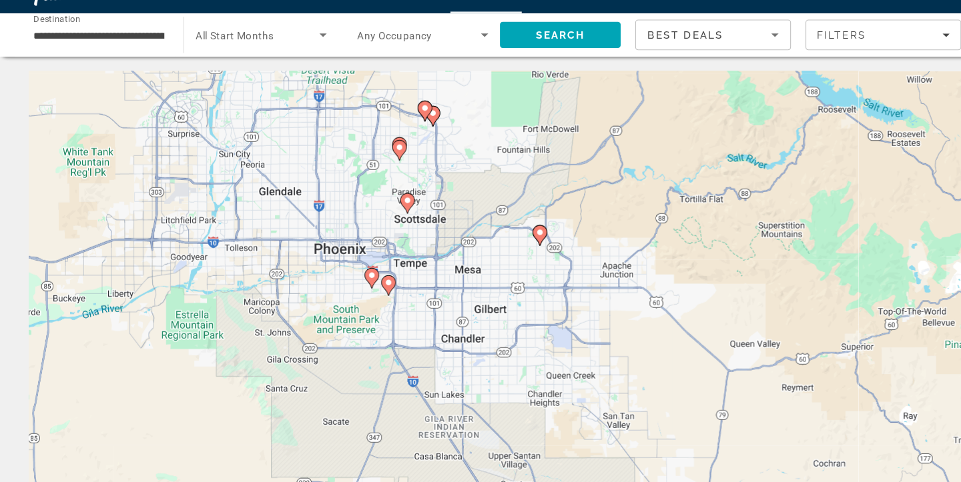
drag, startPoint x: 262, startPoint y: 221, endPoint x: 497, endPoint y: 292, distance: 245.2
click at [497, 292] on div "To activate drag with keyboard, press Alt + Enter. Once in keyboard drag state,…" at bounding box center [480, 293] width 907 height 400
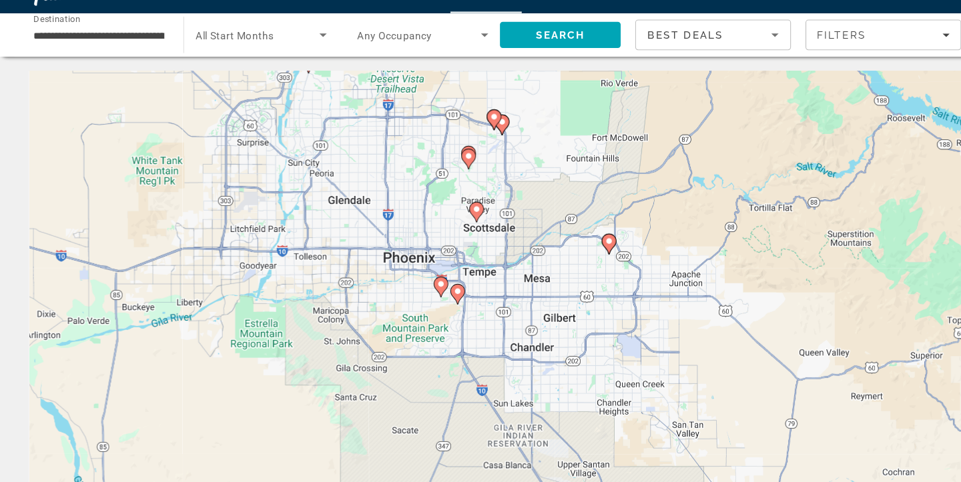
drag, startPoint x: 298, startPoint y: 308, endPoint x: 362, endPoint y: 314, distance: 65.1
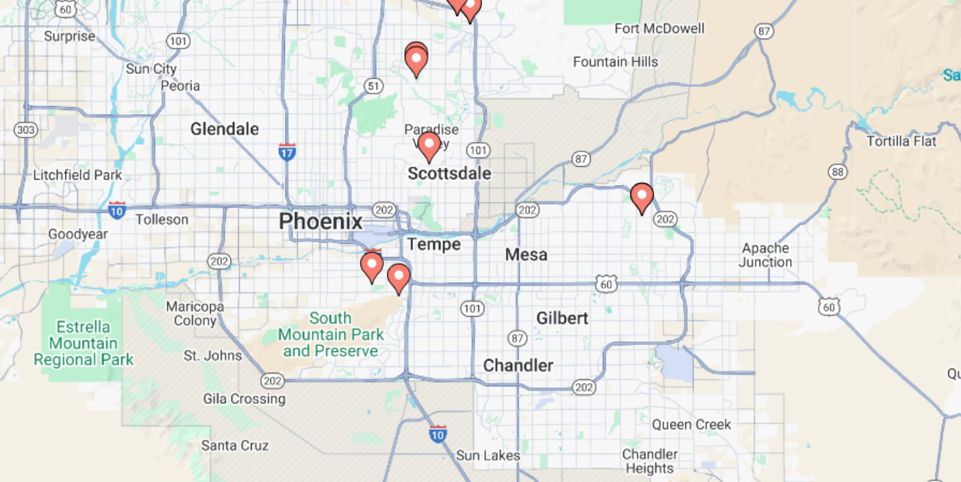
drag, startPoint x: 450, startPoint y: 321, endPoint x: 390, endPoint y: 322, distance: 59.4
click at [390, 322] on div "To activate drag with keyboard, press Alt + Enter. Once in keyboard drag state,…" at bounding box center [480, 293] width 907 height 400
click at [364, 292] on image "Main content" at bounding box center [364, 294] width 8 height 8
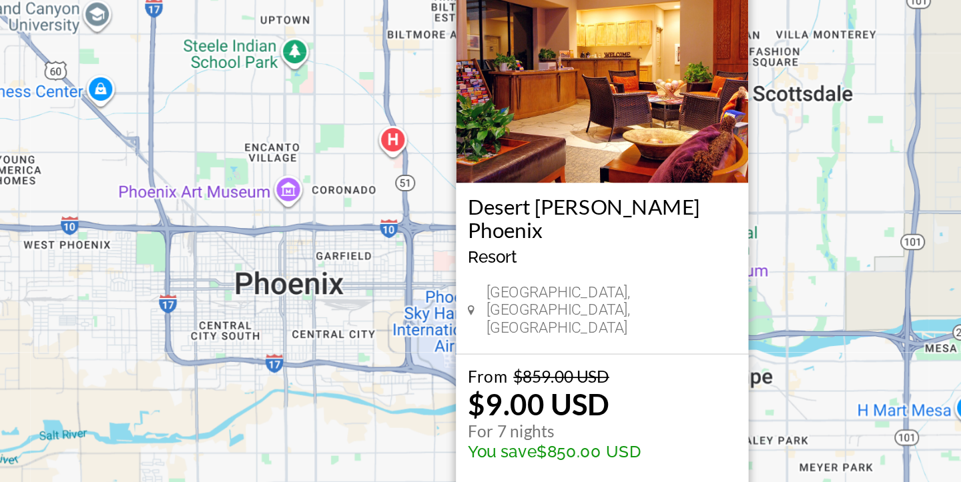
click at [584, 287] on div "To activate drag with keyboard, press Alt + Enter. Once in keyboard drag state,…" at bounding box center [480, 293] width 907 height 400
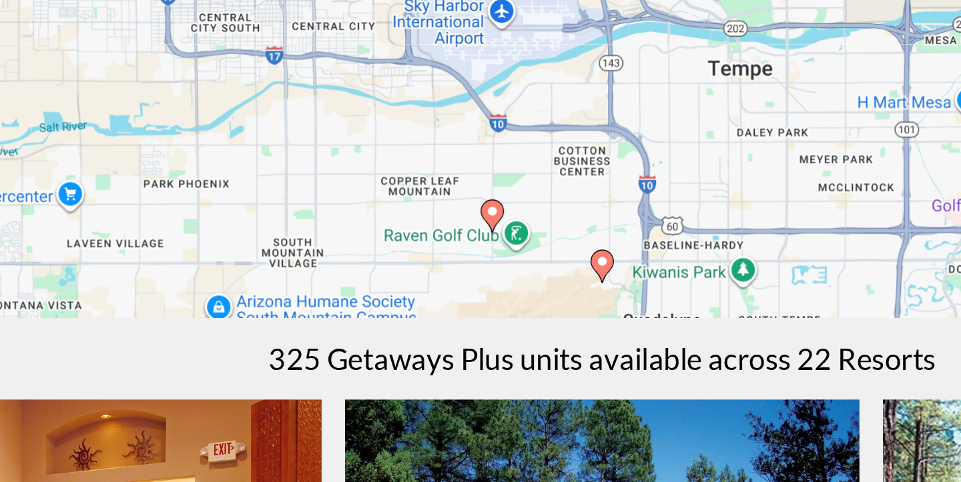
scroll to position [109, 0]
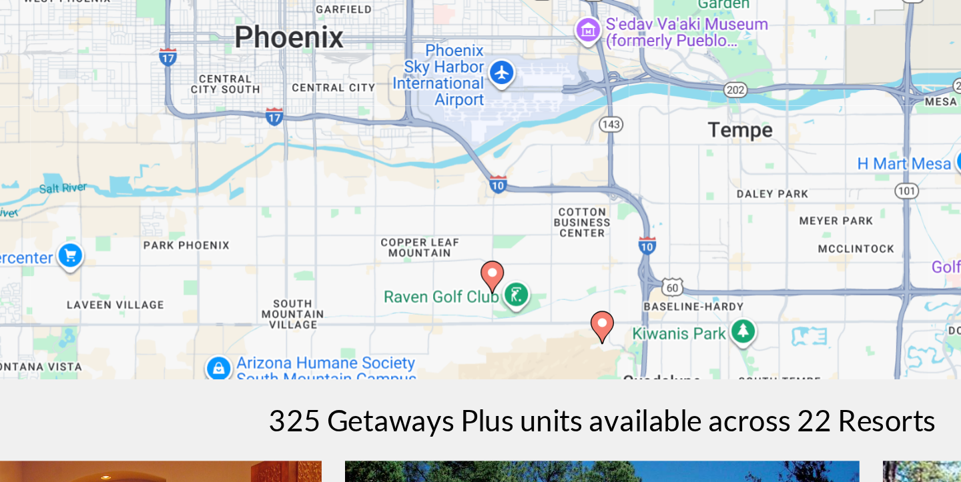
click at [415, 325] on image "Main content" at bounding box center [418, 324] width 8 height 8
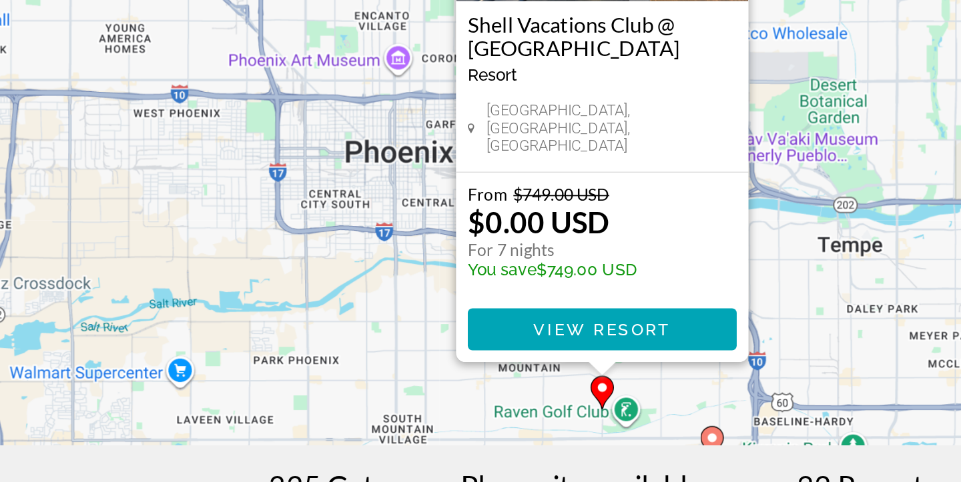
scroll to position [39, 0]
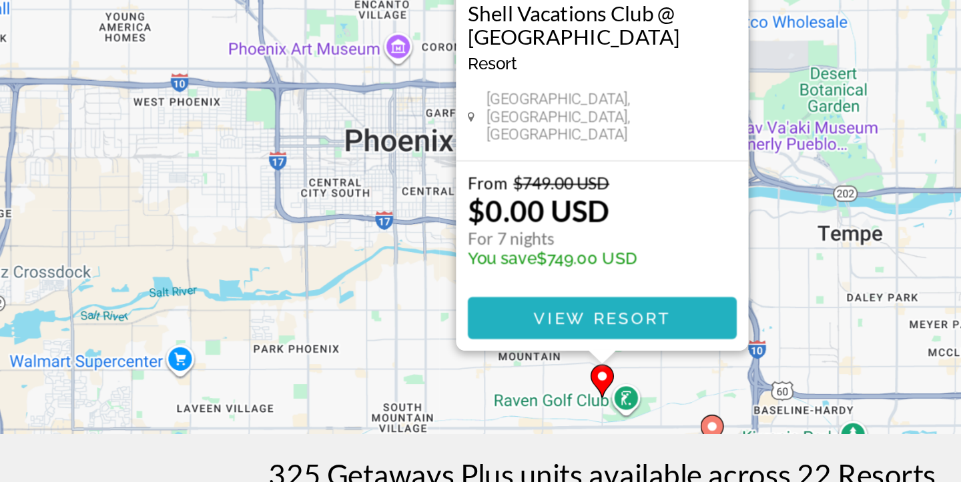
click at [507, 388] on span "View Resort" at bounding box center [480, 388] width 79 height 11
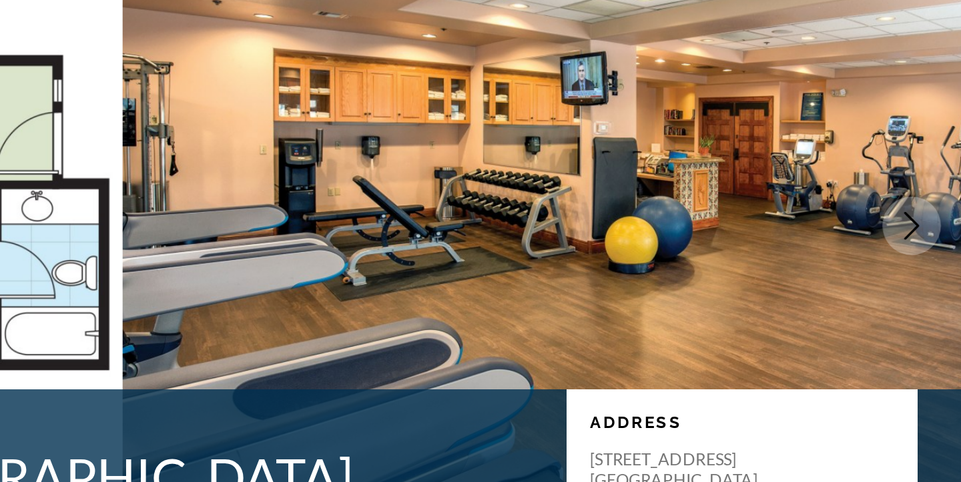
click at [777, 256] on img "Main content" at bounding box center [720, 240] width 480 height 400
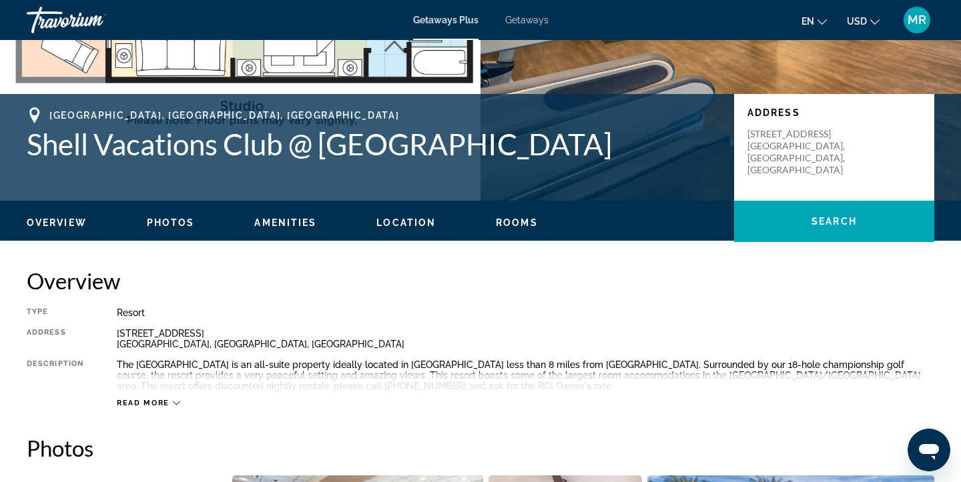
scroll to position [242, 0]
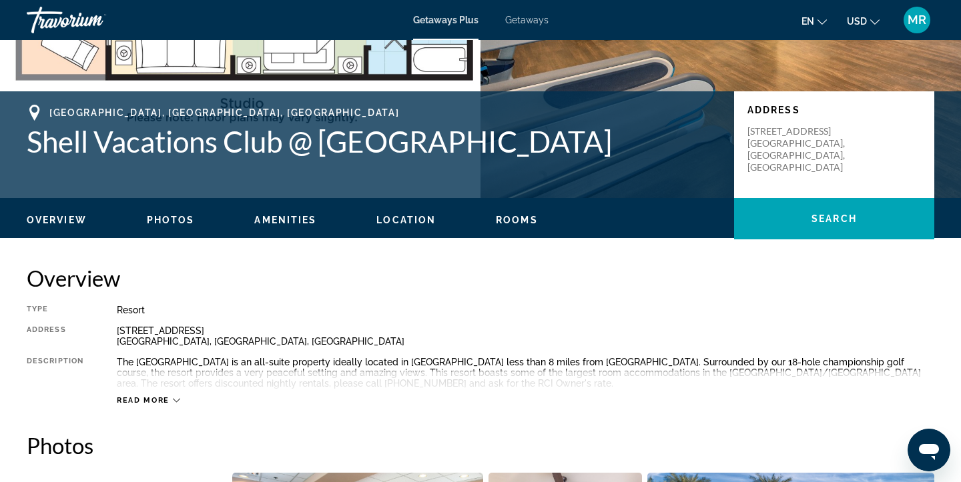
click at [175, 398] on icon "Main content" at bounding box center [176, 400] width 7 height 7
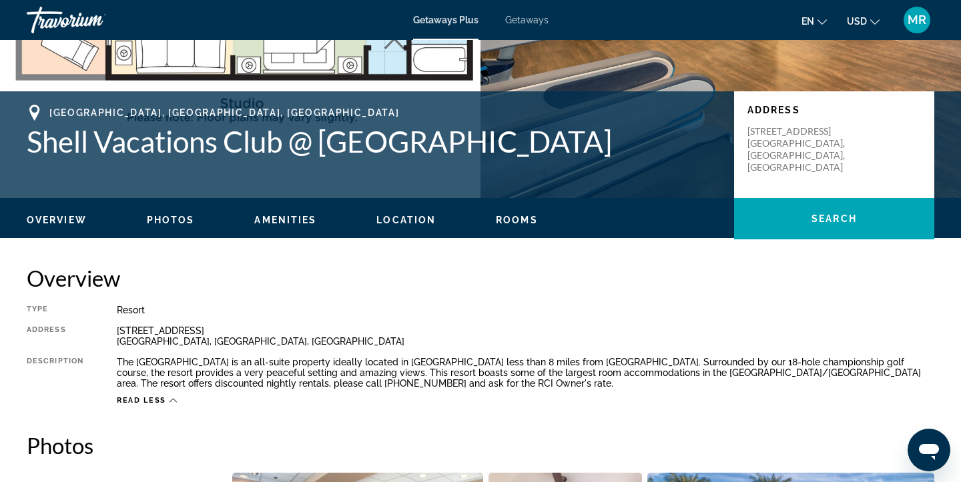
click at [161, 221] on span "Photos" at bounding box center [171, 220] width 48 height 11
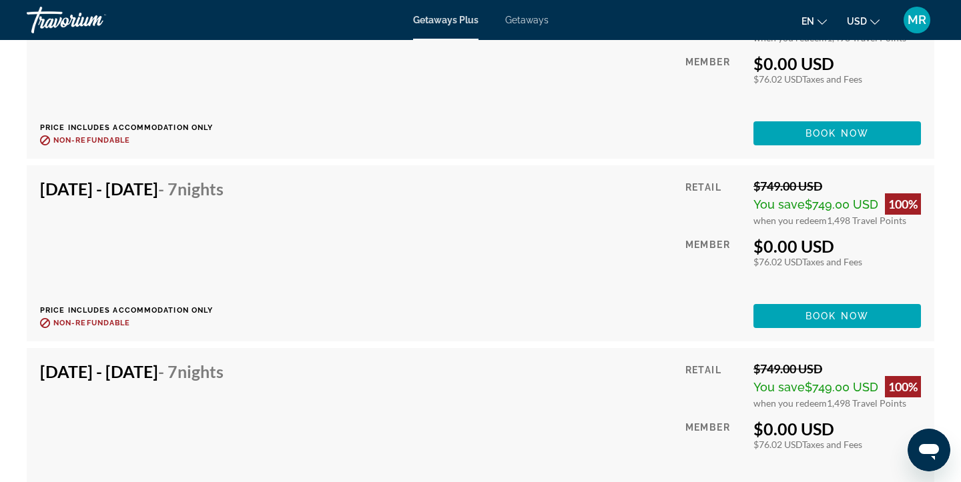
scroll to position [3182, 0]
